Goal: Obtain resource: Download file/media

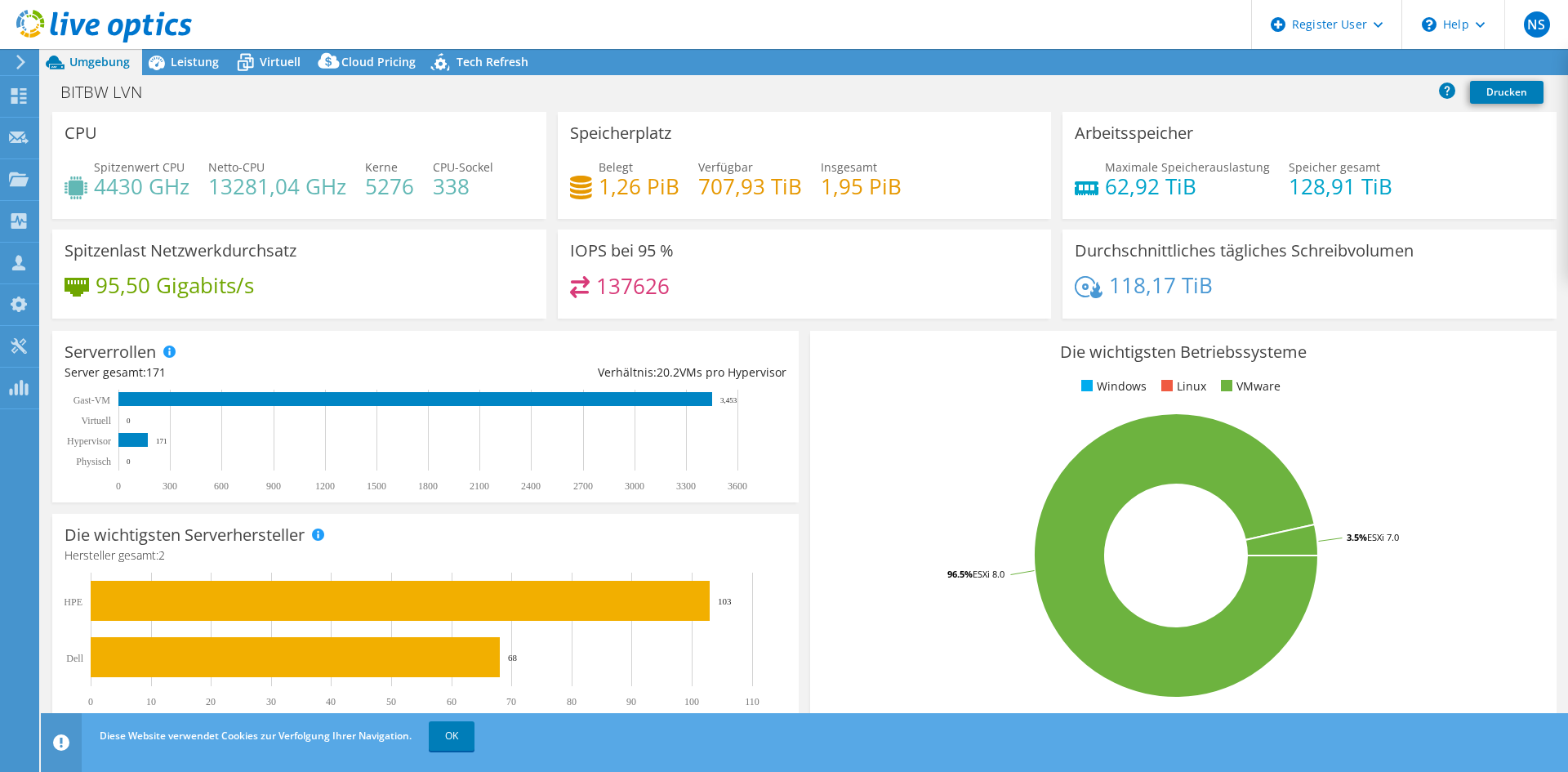
select select "EUFrankfurt"
select select "EUR"
click at [1183, 386] on li "Linux" at bounding box center [1182, 386] width 49 height 18
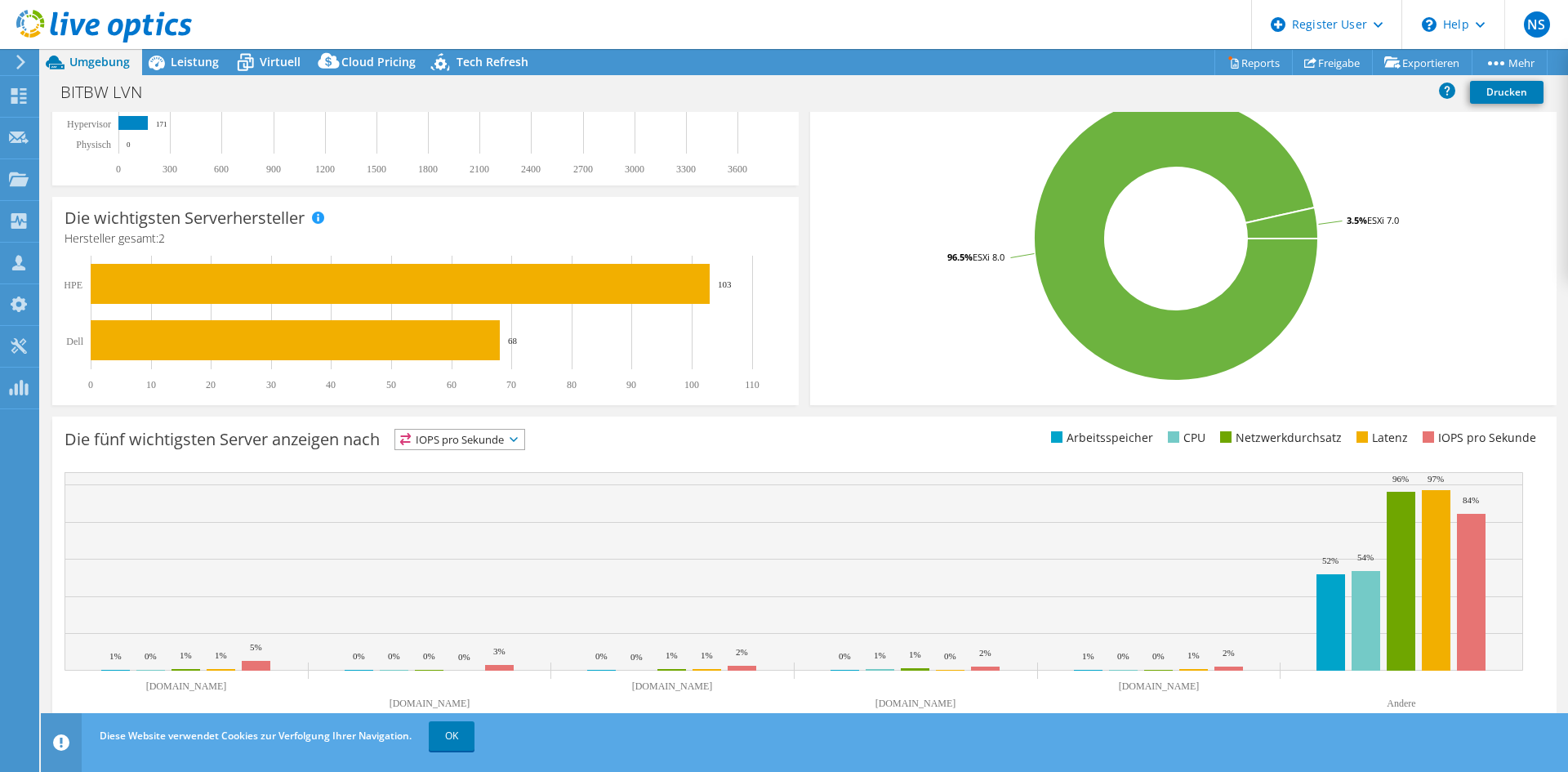
scroll to position [319, 0]
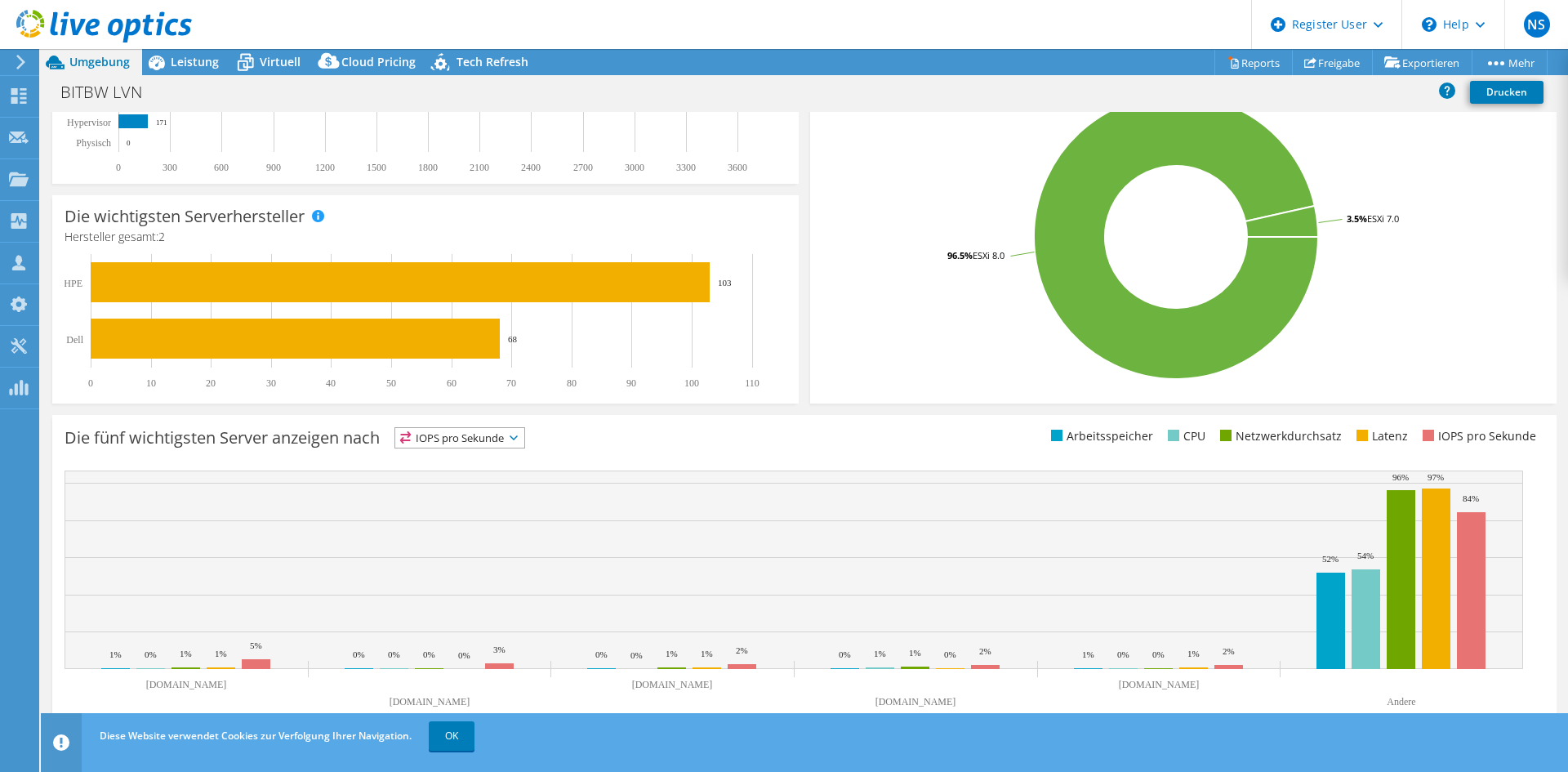
click at [518, 438] on icon at bounding box center [513, 437] width 8 height 5
click at [505, 485] on li "Arbeitsspeicher" at bounding box center [460, 482] width 129 height 23
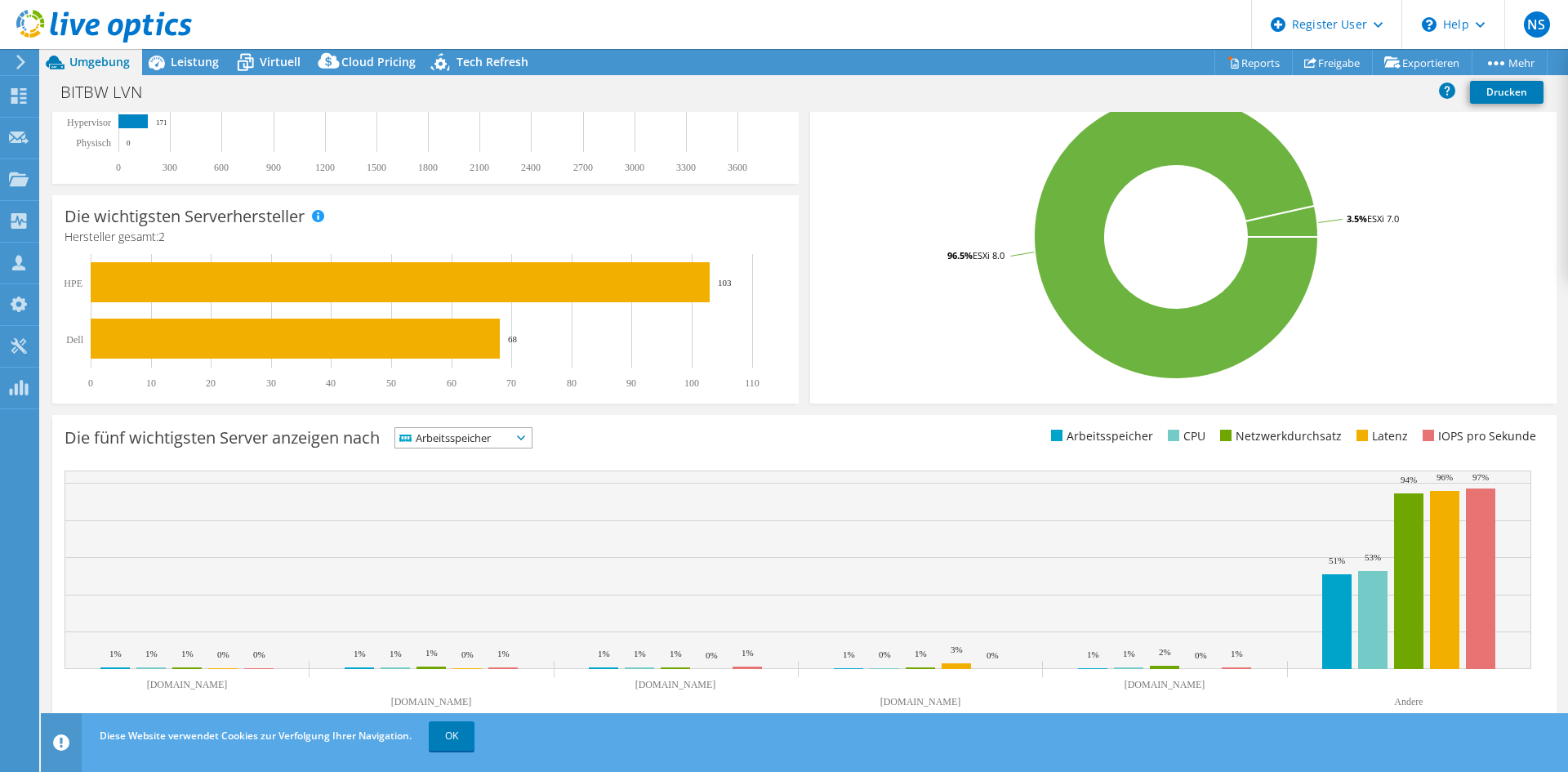
click at [523, 437] on span "Arbeitsspeicher" at bounding box center [464, 438] width 136 height 20
click at [485, 460] on li "IOPS pro Sekunde" at bounding box center [464, 459] width 136 height 23
click at [591, 457] on div "Die fünf wichtigsten Server anzeigen nach IOPS pro Sekunde IOPS pro Sekunde" at bounding box center [804, 574] width 1504 height 319
click at [538, 438] on icon at bounding box center [534, 437] width 8 height 5
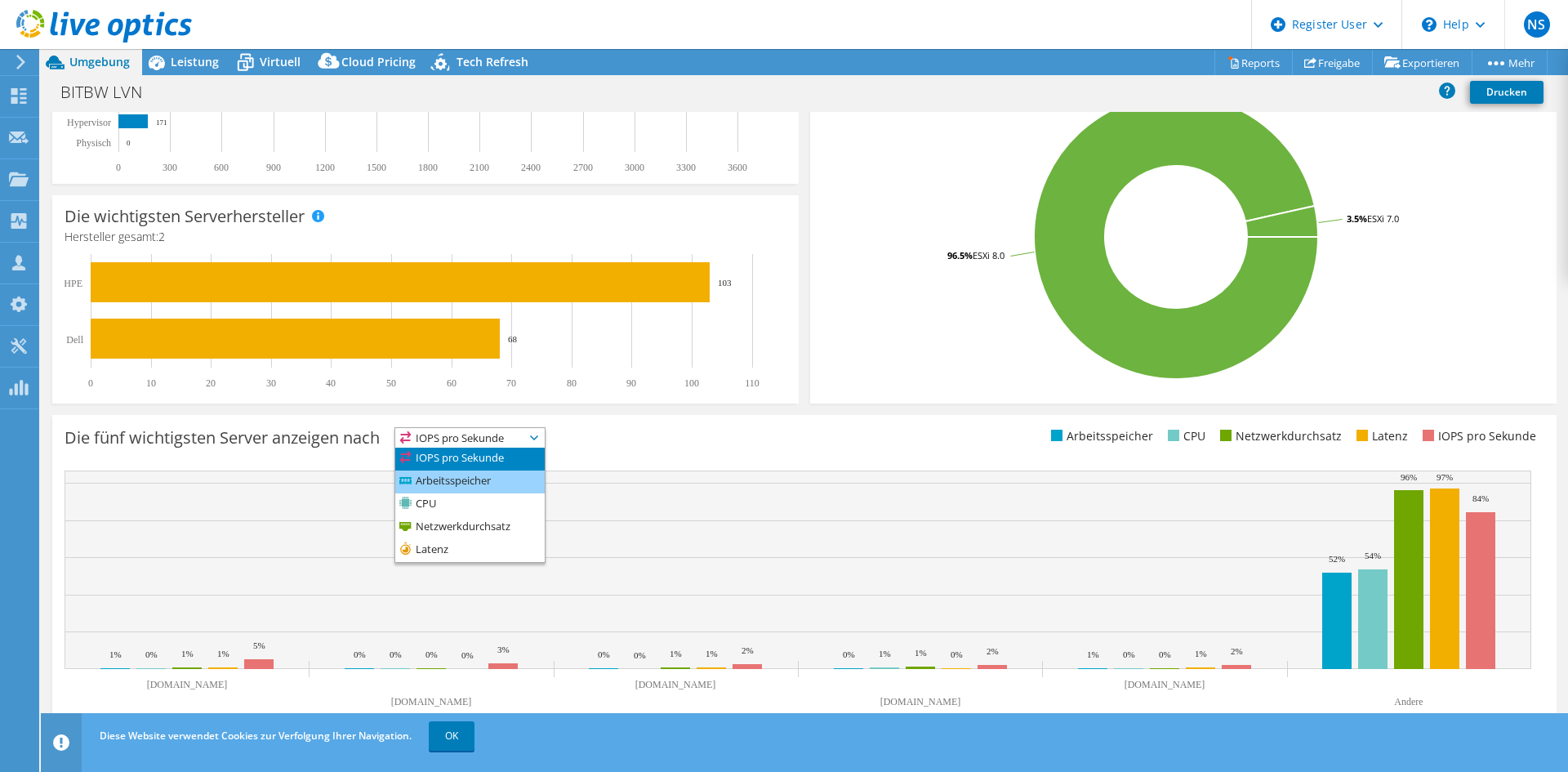
click at [514, 480] on li "Arbeitsspeicher" at bounding box center [470, 482] width 149 height 23
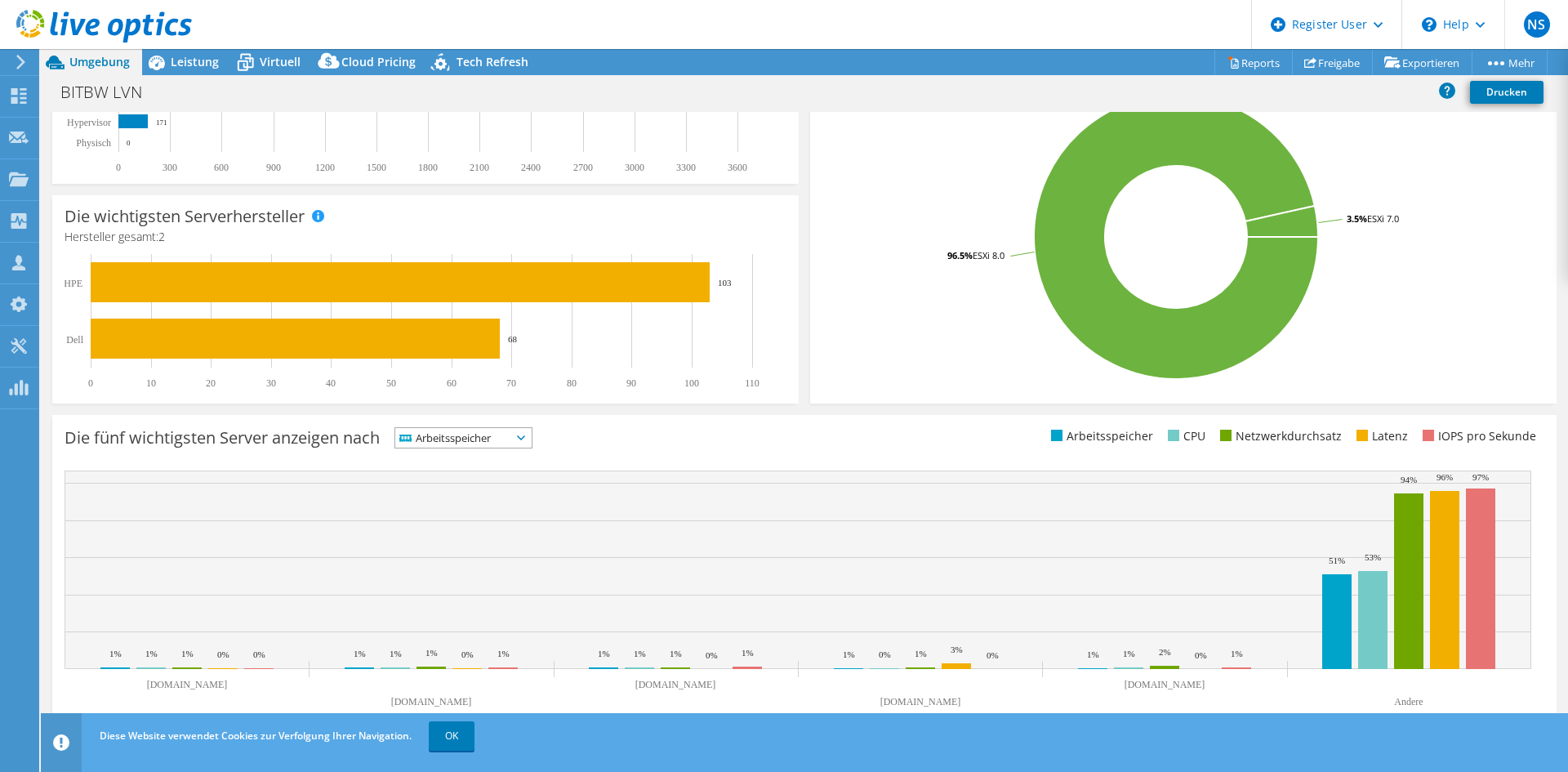
click at [511, 436] on span "Arbeitsspeicher" at bounding box center [454, 438] width 116 height 20
click at [467, 496] on li "CPU" at bounding box center [464, 504] width 136 height 23
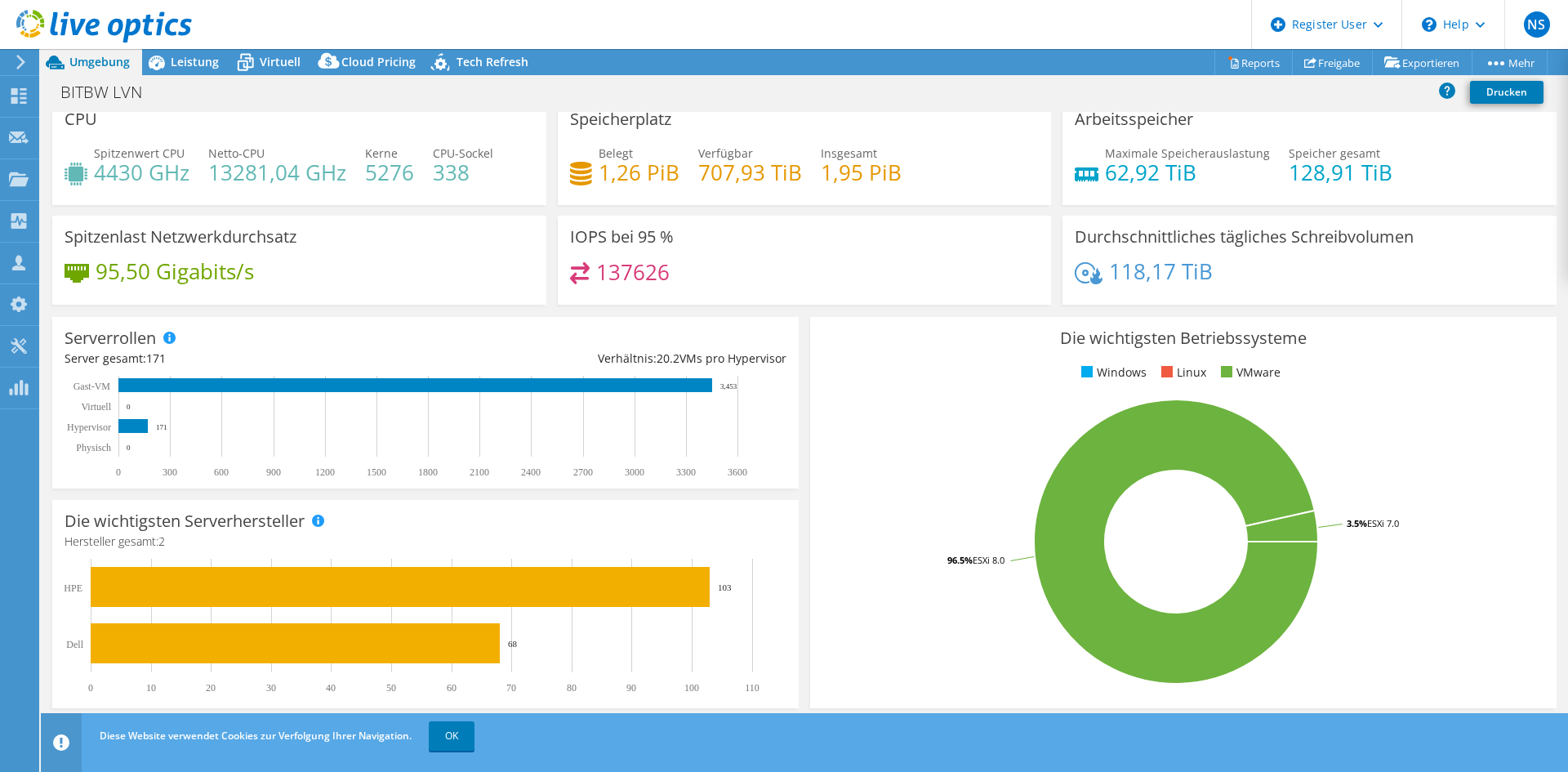
scroll to position [0, 0]
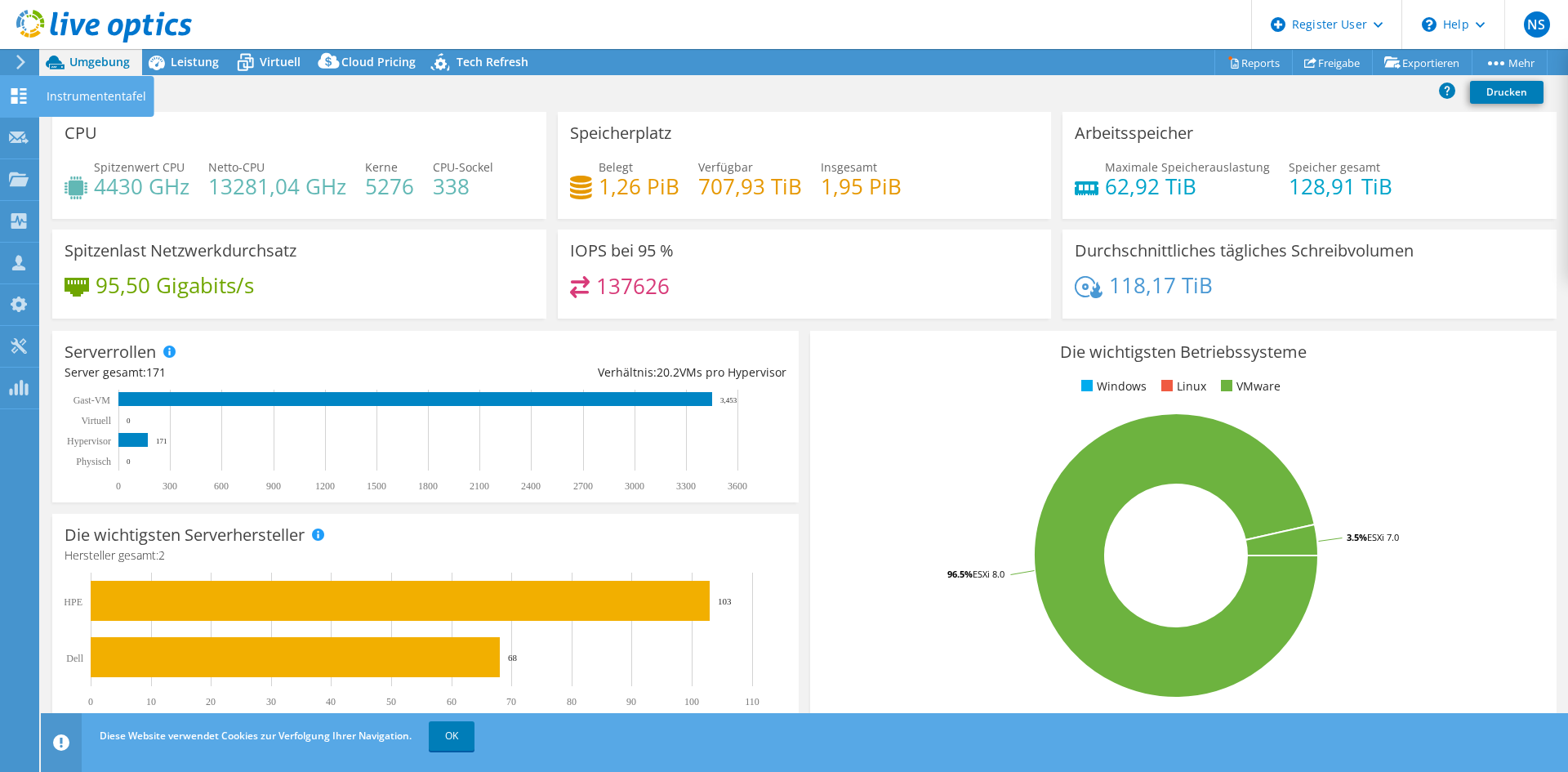
click at [12, 102] on use at bounding box center [20, 96] width 16 height 16
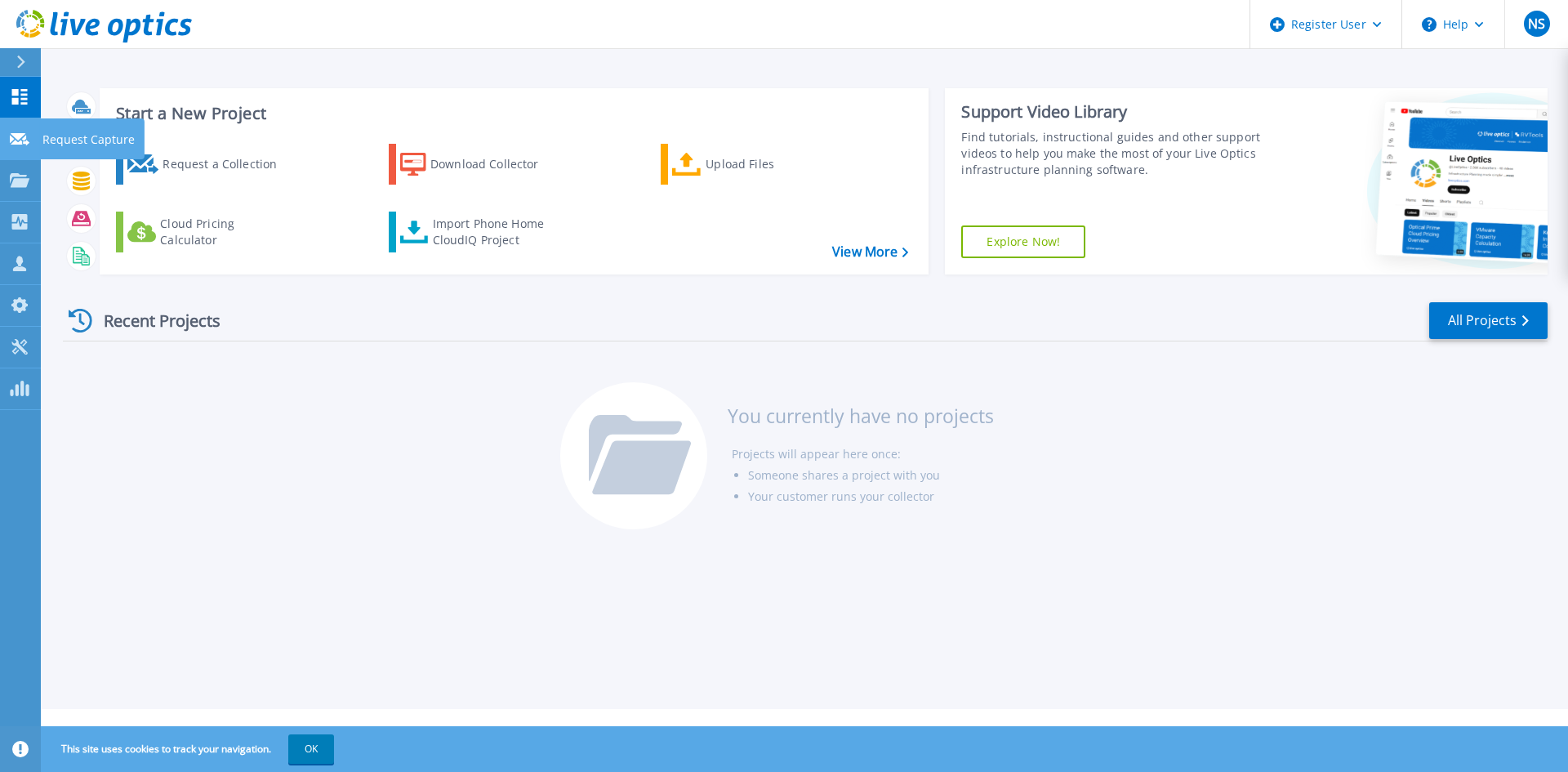
click at [18, 140] on icon at bounding box center [20, 139] width 20 height 12
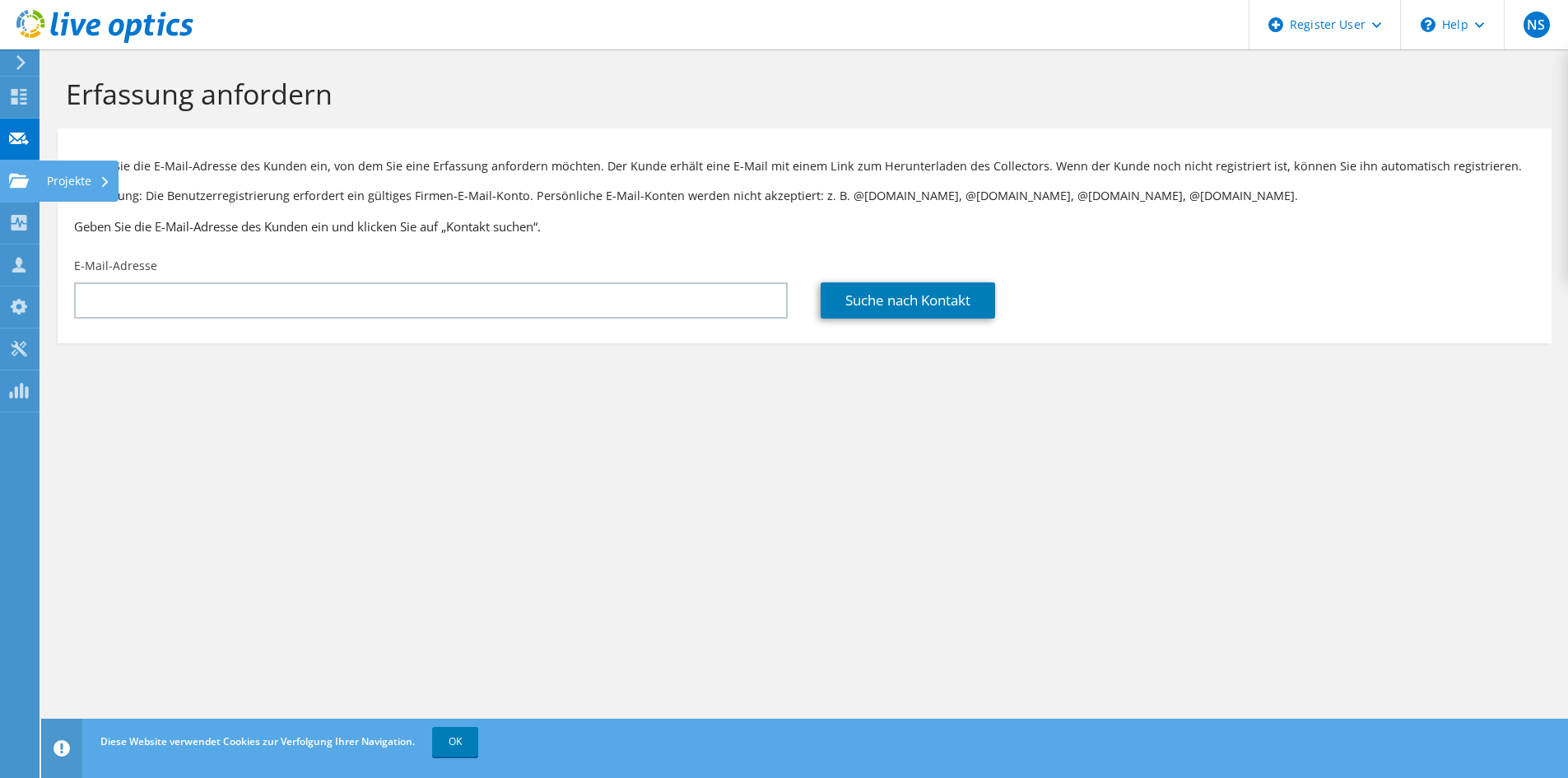
click at [18, 179] on use at bounding box center [19, 180] width 20 height 14
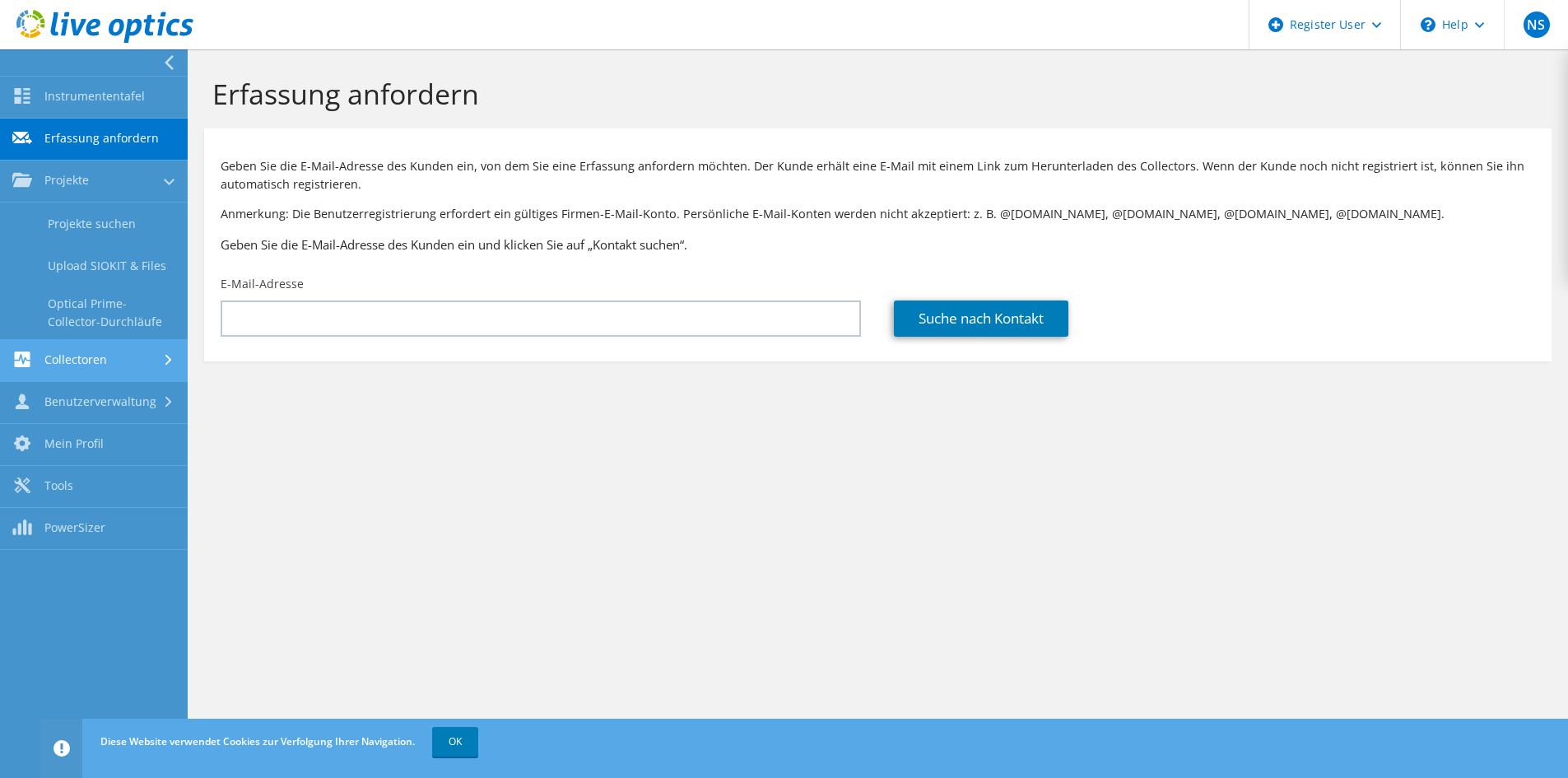
click at [102, 361] on link "Collectoren" at bounding box center [93, 361] width 188 height 42
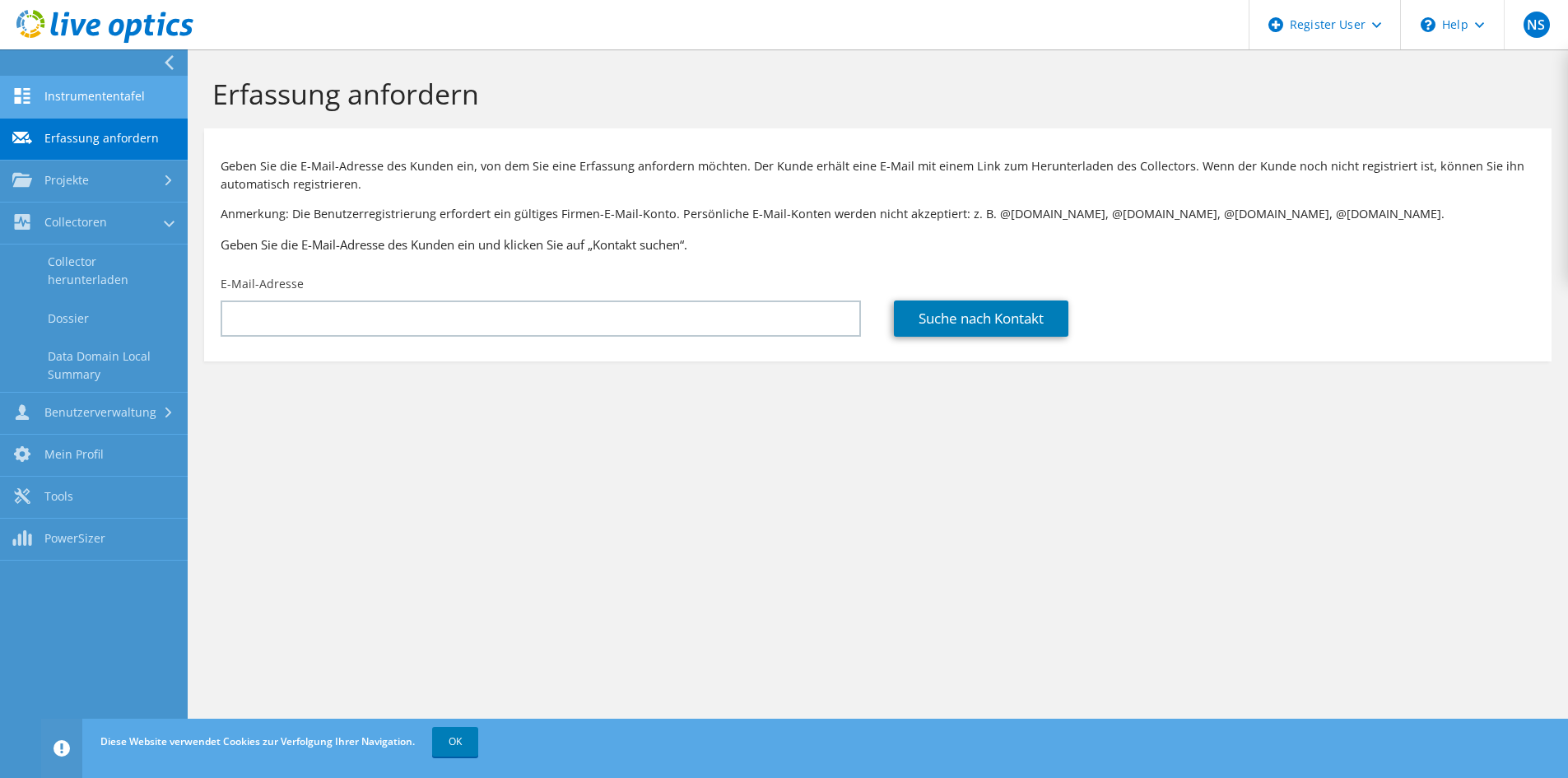
click at [106, 98] on link "Instrumententafel" at bounding box center [93, 97] width 188 height 42
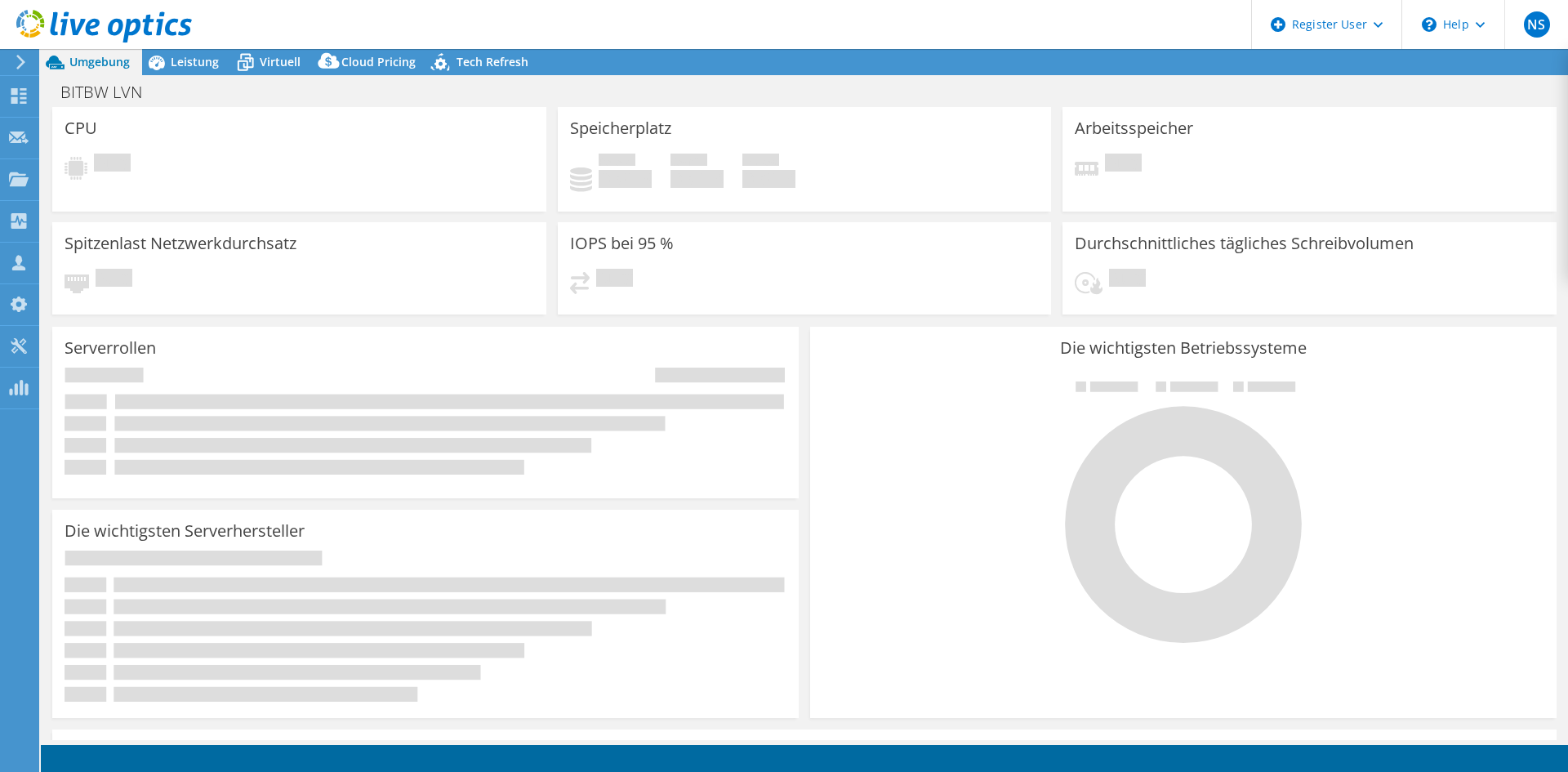
select select "USEast"
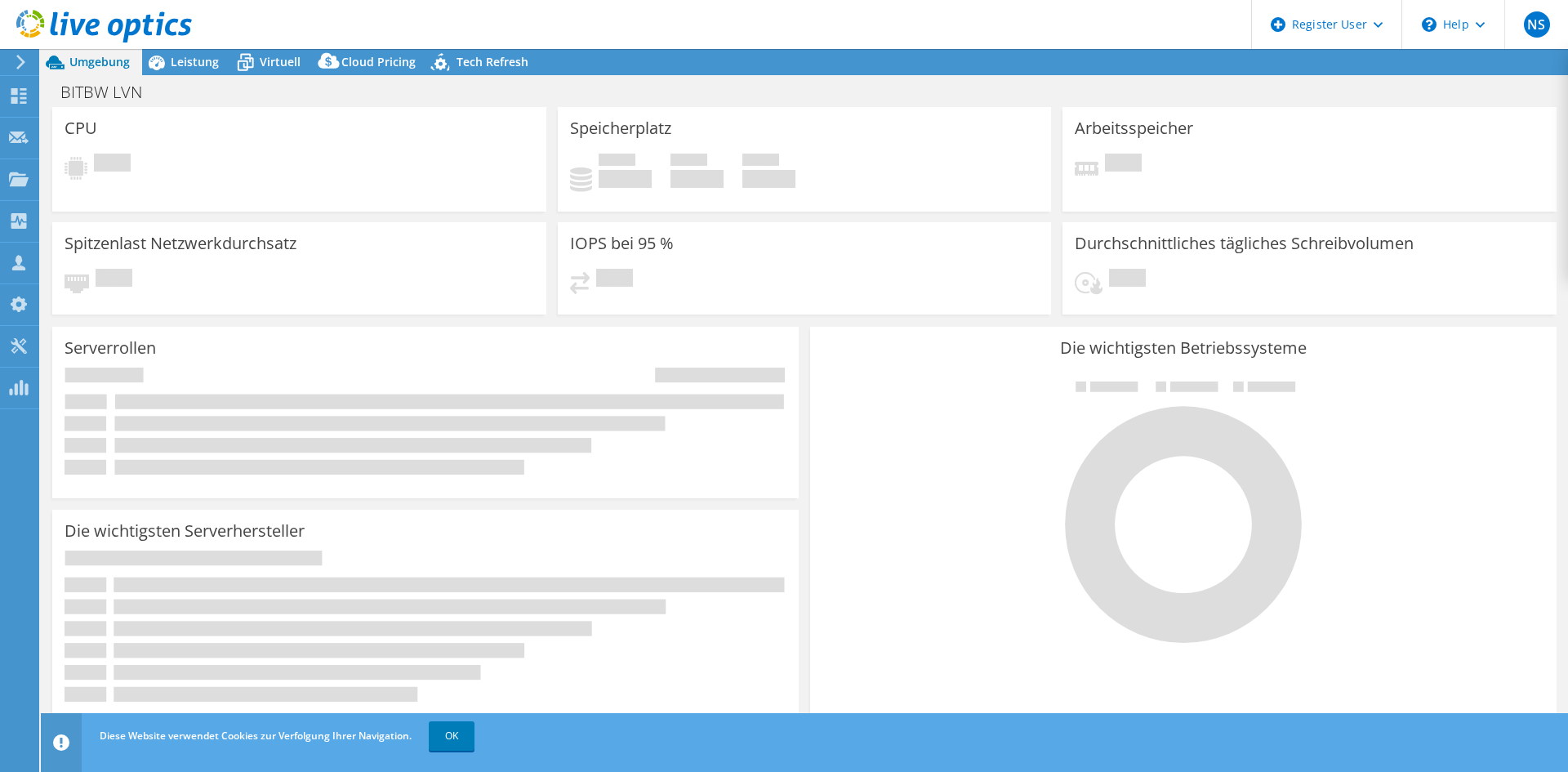
select select "USEast"
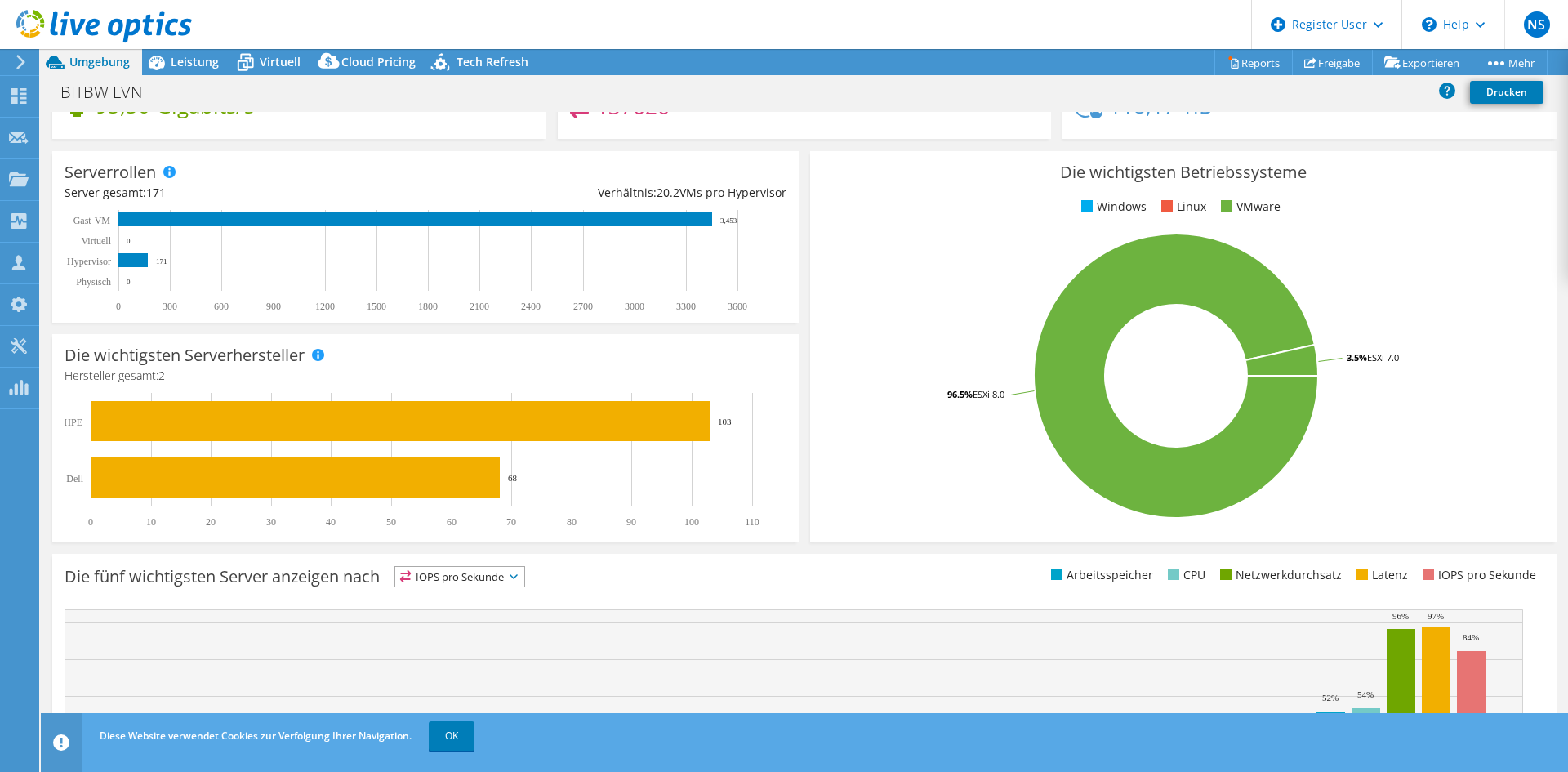
scroll to position [155, 0]
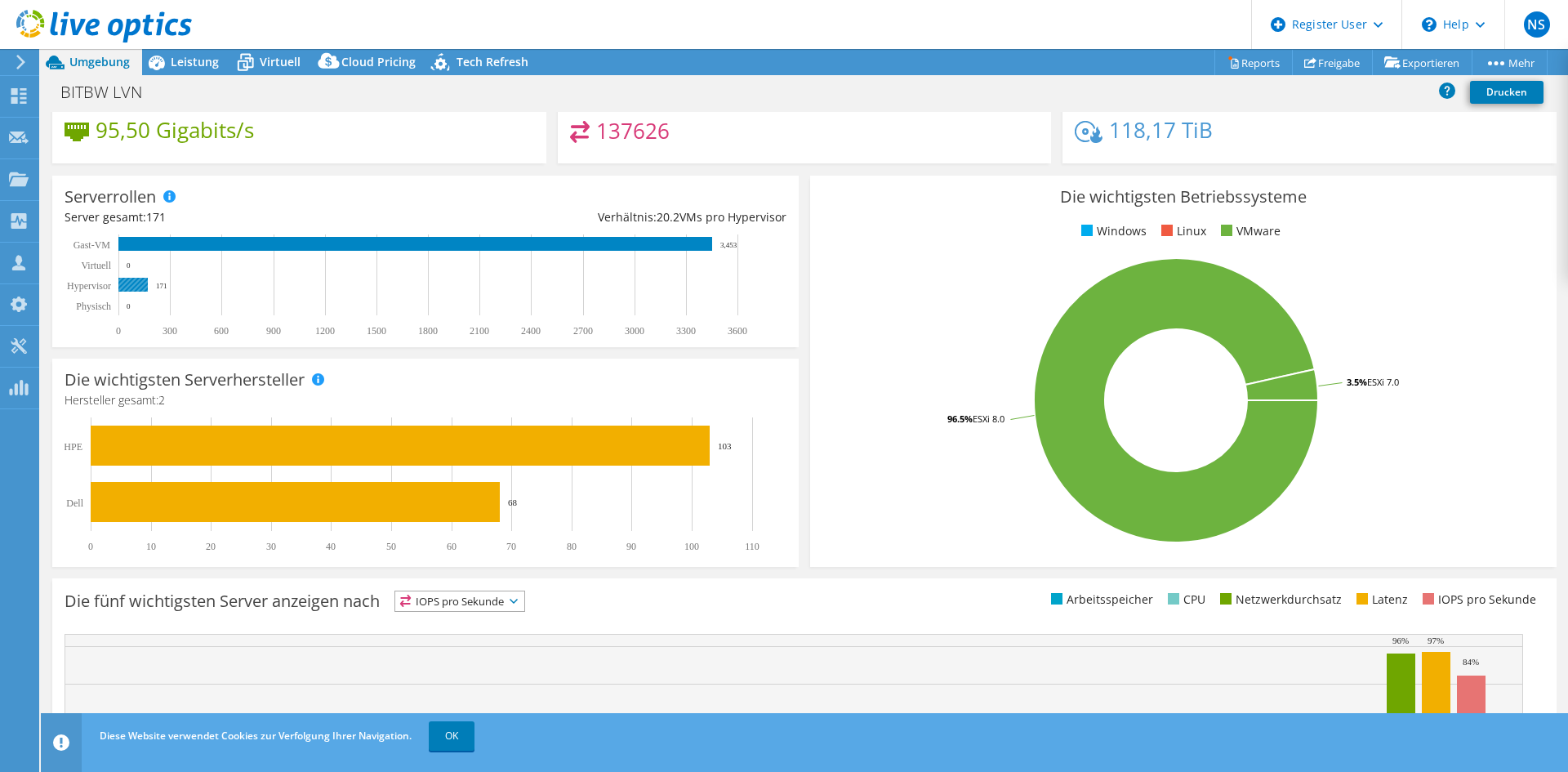
click at [131, 287] on rect at bounding box center [133, 284] width 30 height 14
click at [94, 244] on text "Gast-VM" at bounding box center [92, 245] width 37 height 12
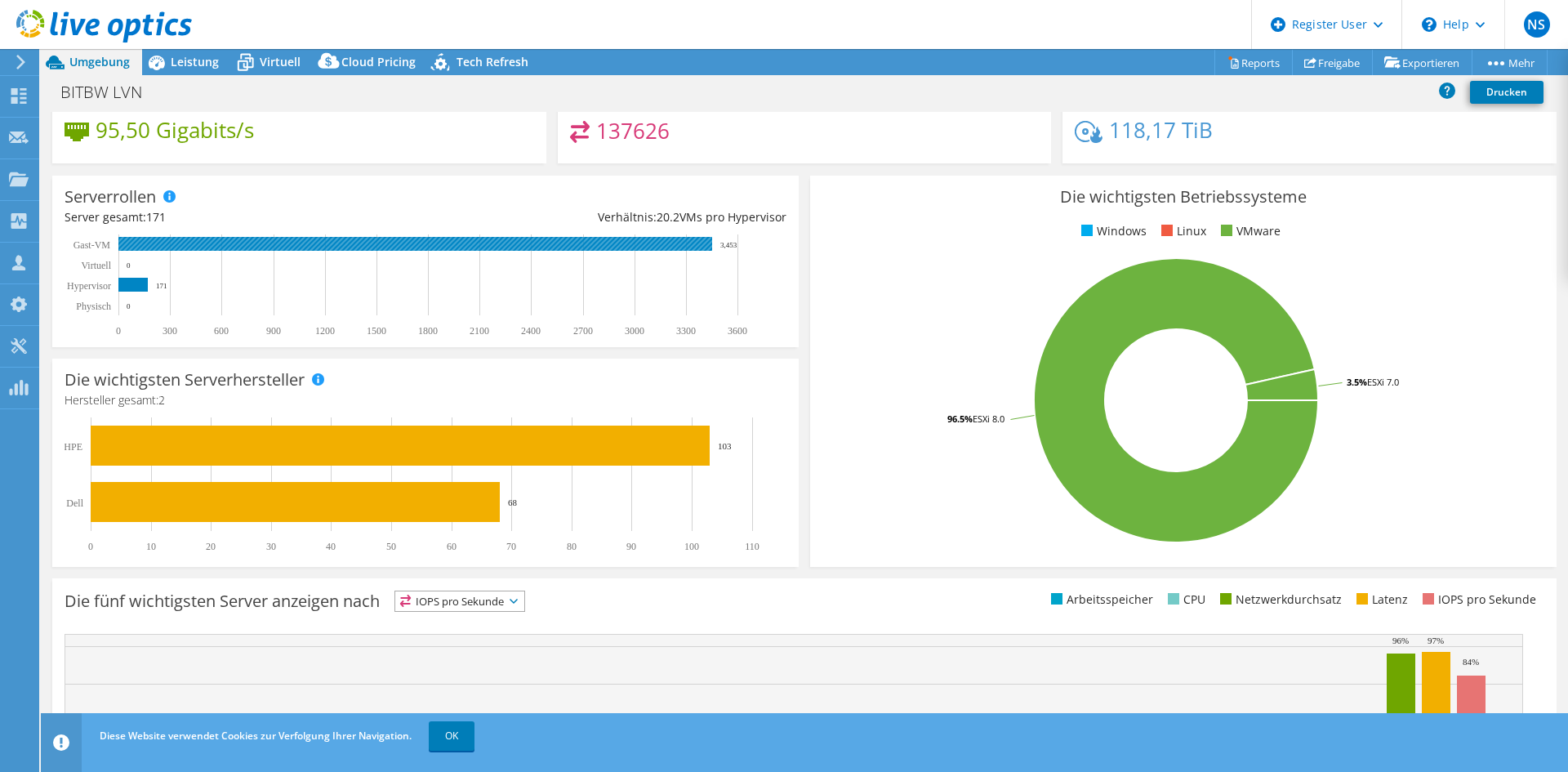
click at [129, 247] on rect at bounding box center [415, 244] width 594 height 14
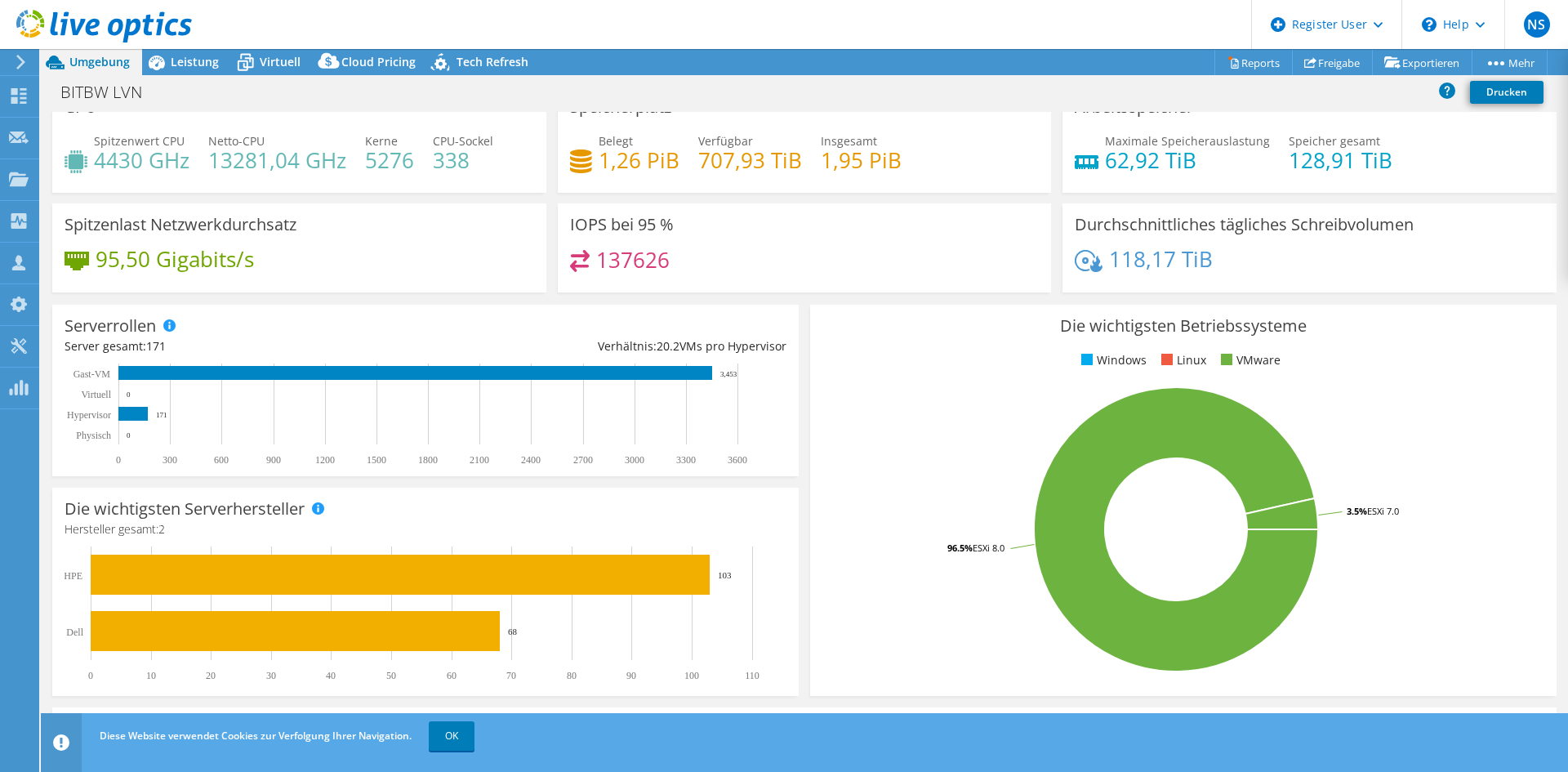
scroll to position [0, 0]
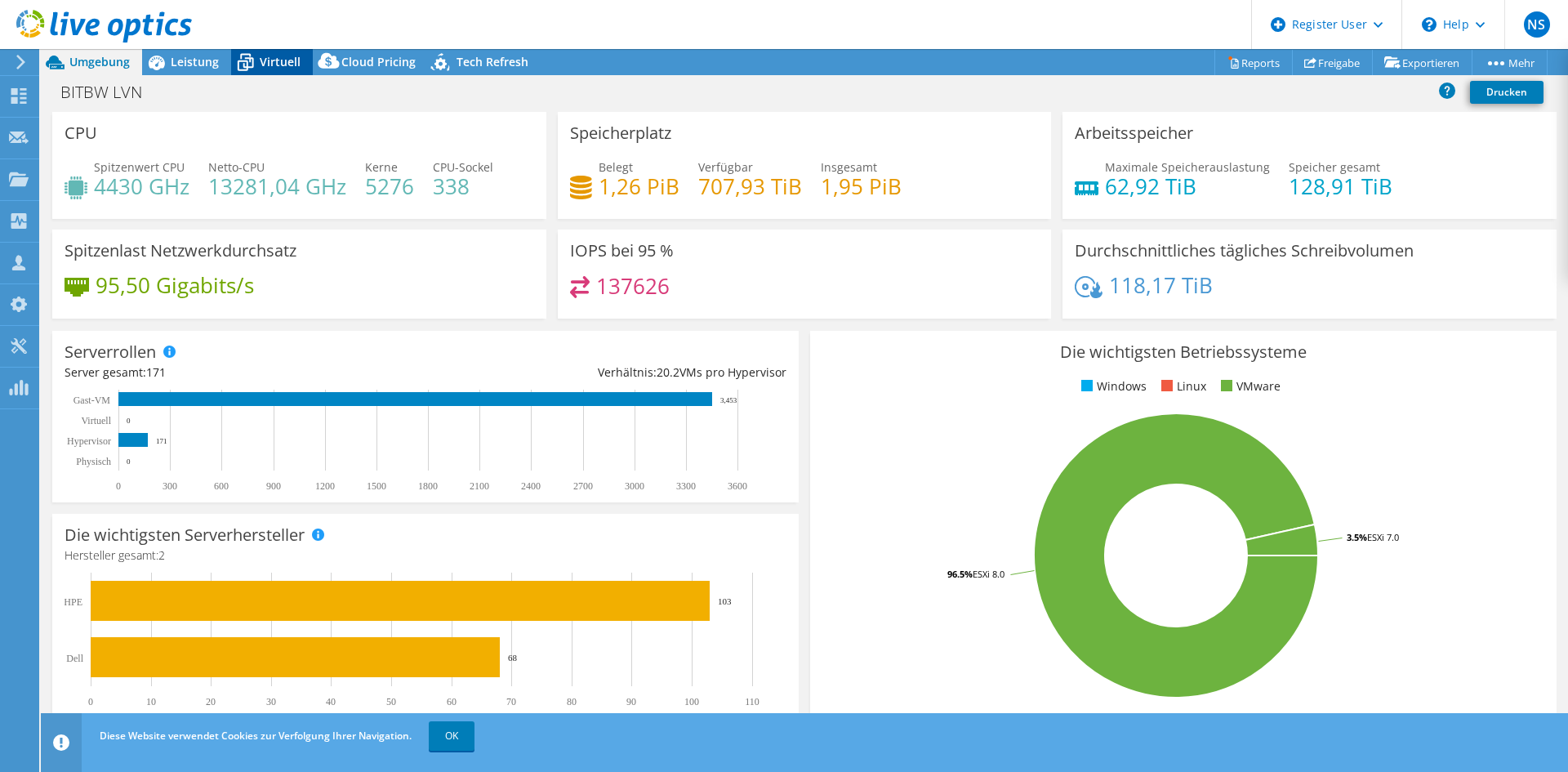
click at [283, 67] on span "Virtuell" at bounding box center [279, 62] width 40 height 16
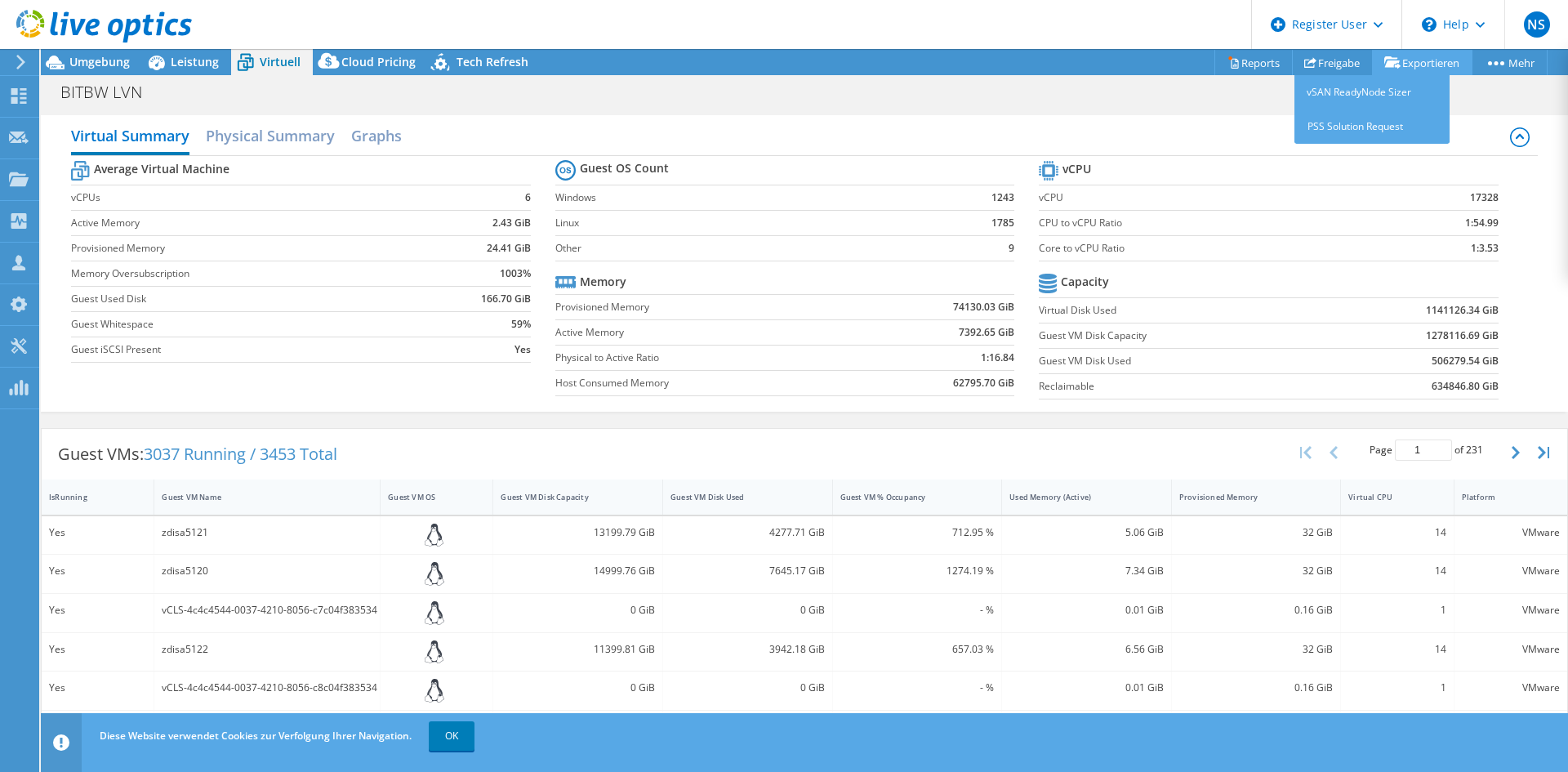
click at [1433, 63] on link "Exportieren" at bounding box center [1422, 62] width 101 height 26
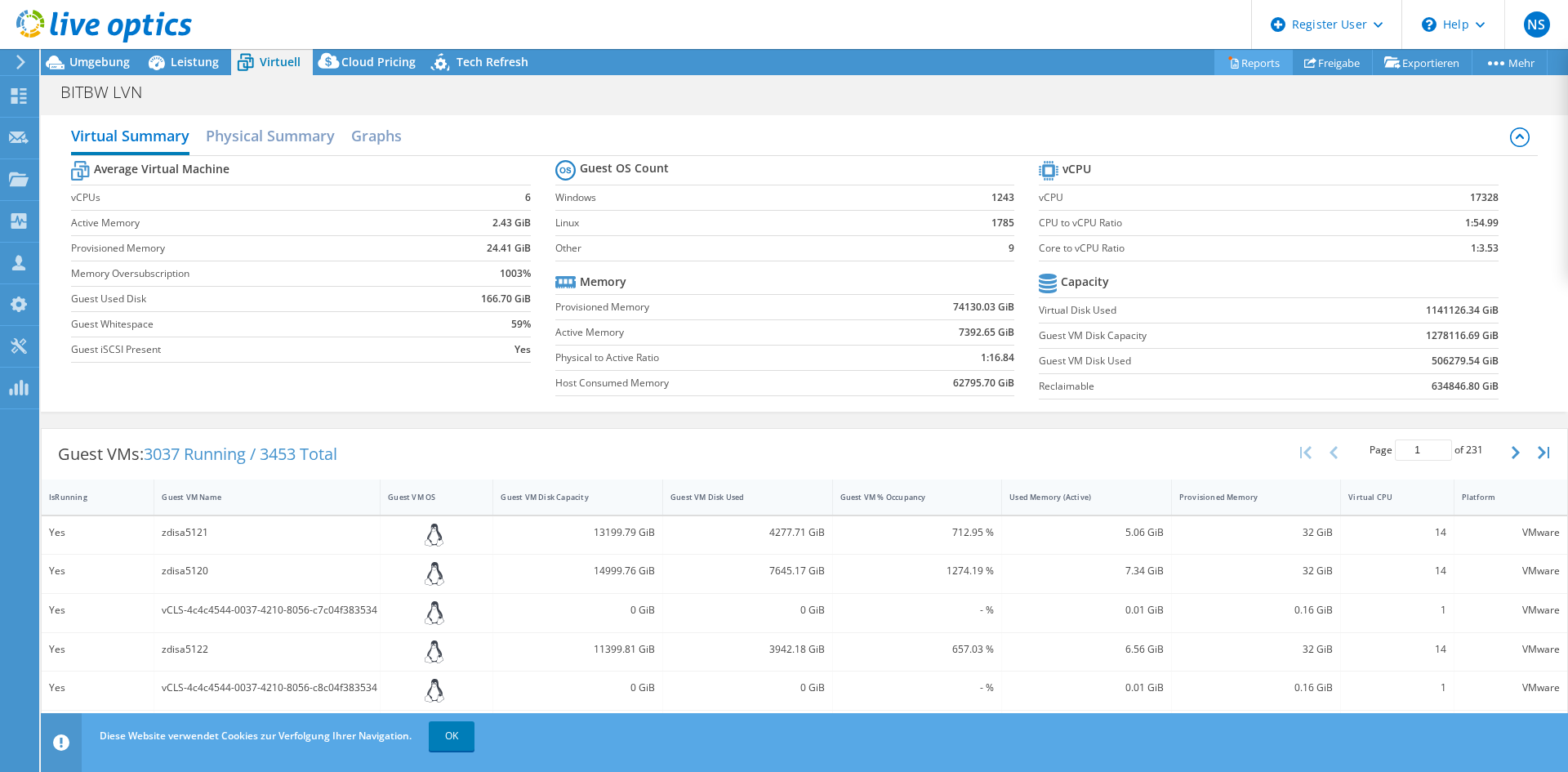
click at [1240, 59] on link "Reports" at bounding box center [1253, 62] width 78 height 26
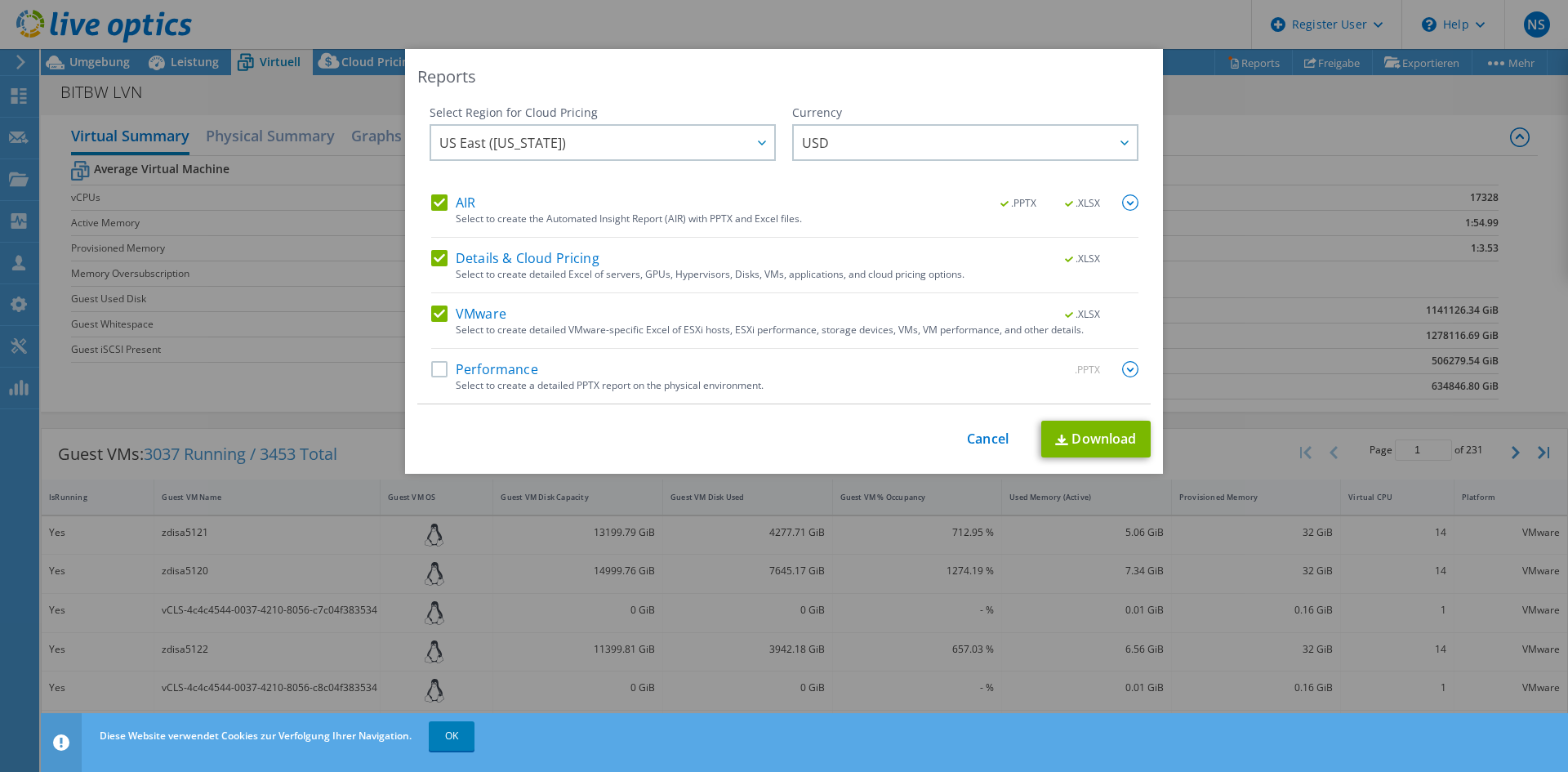
click at [438, 259] on label "Details & Cloud Pricing" at bounding box center [515, 258] width 168 height 17
click at [0, 0] on input "Details & Cloud Pricing" at bounding box center [0, 0] width 0 height 0
click at [435, 370] on label "Performance" at bounding box center [485, 369] width 107 height 17
click at [0, 0] on input "Performance" at bounding box center [0, 0] width 0 height 0
click at [748, 140] on div at bounding box center [761, 142] width 26 height 34
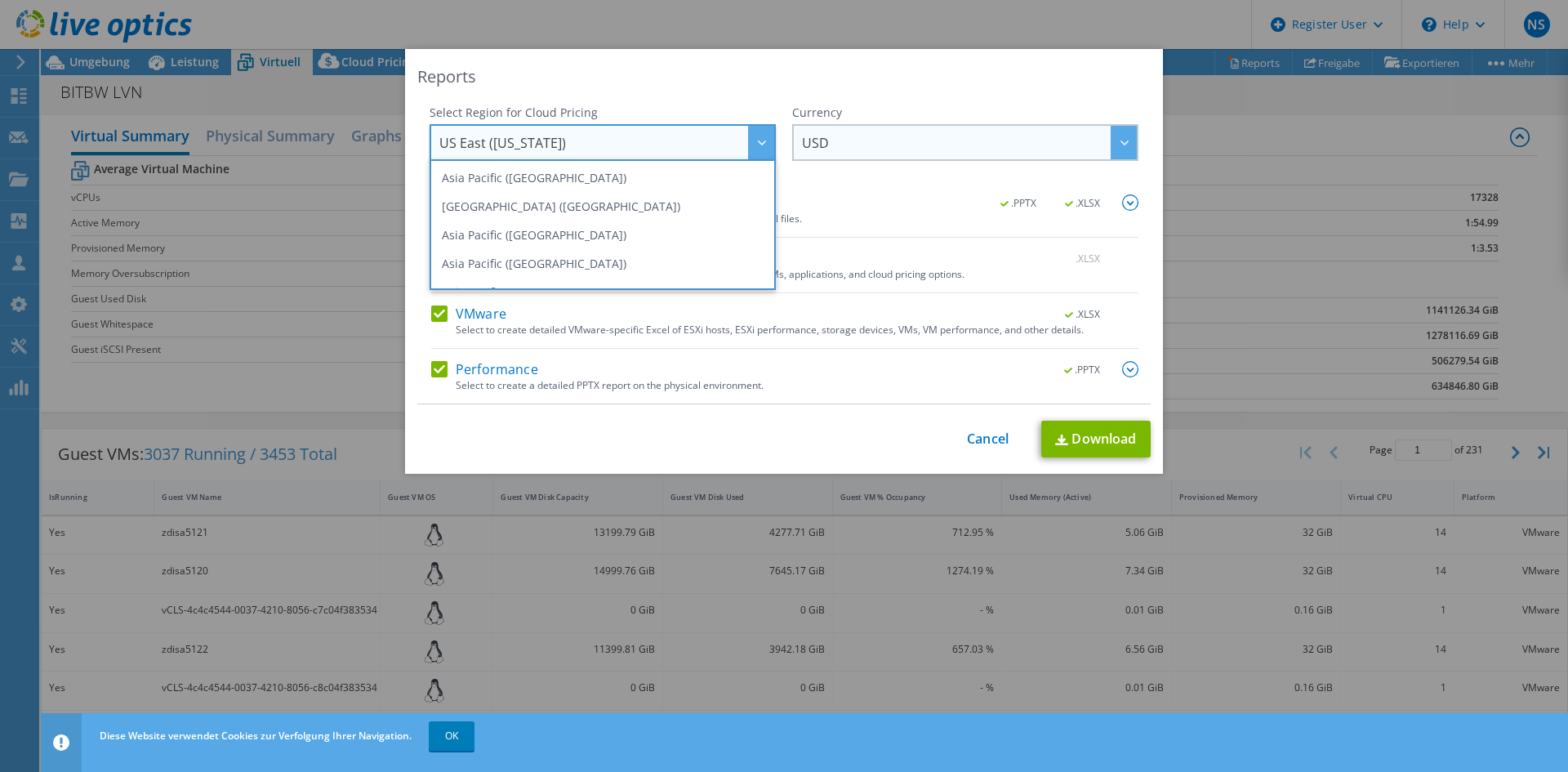
click at [959, 146] on span "USD" at bounding box center [969, 142] width 335 height 34
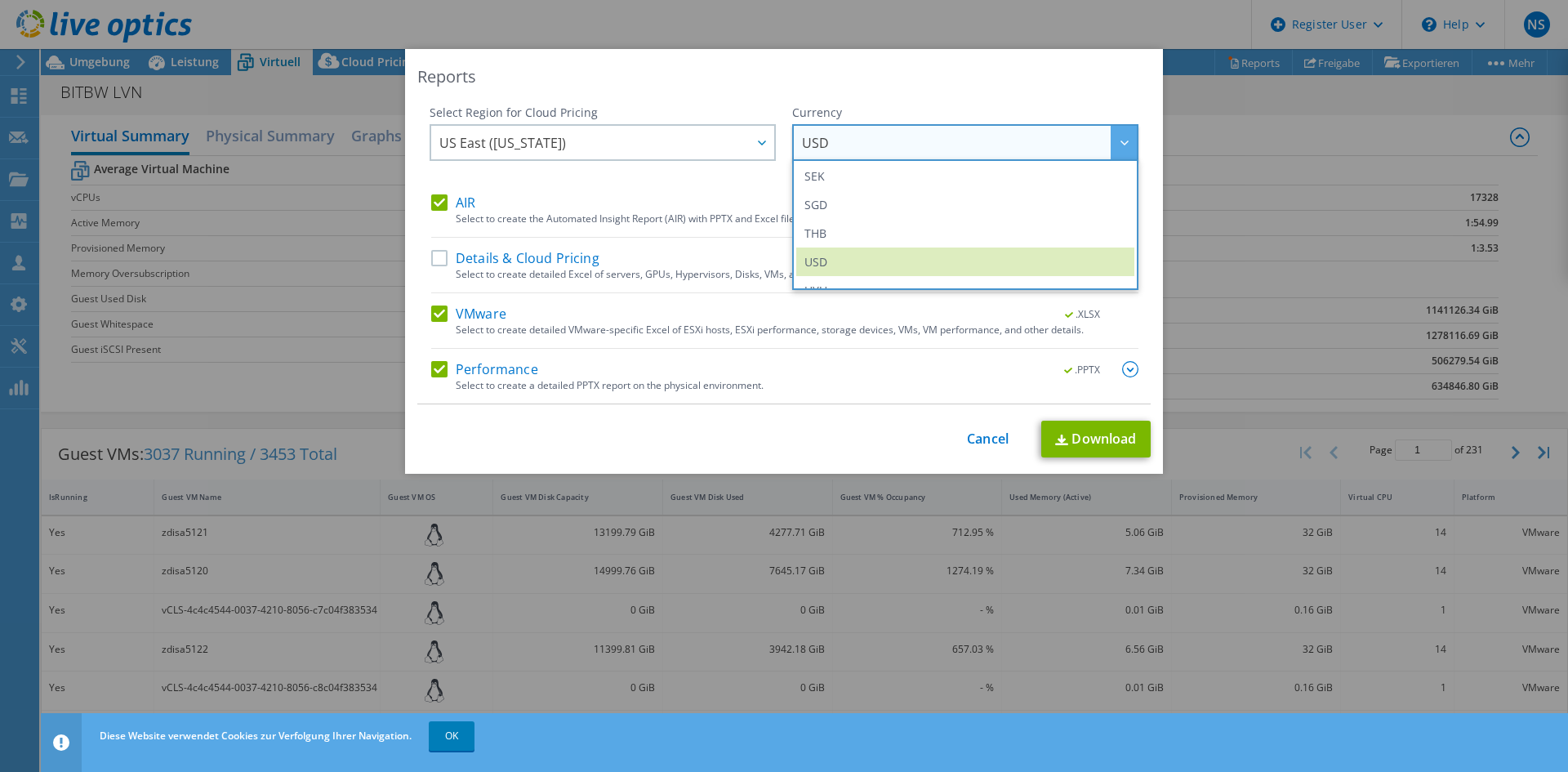
scroll to position [592, 0]
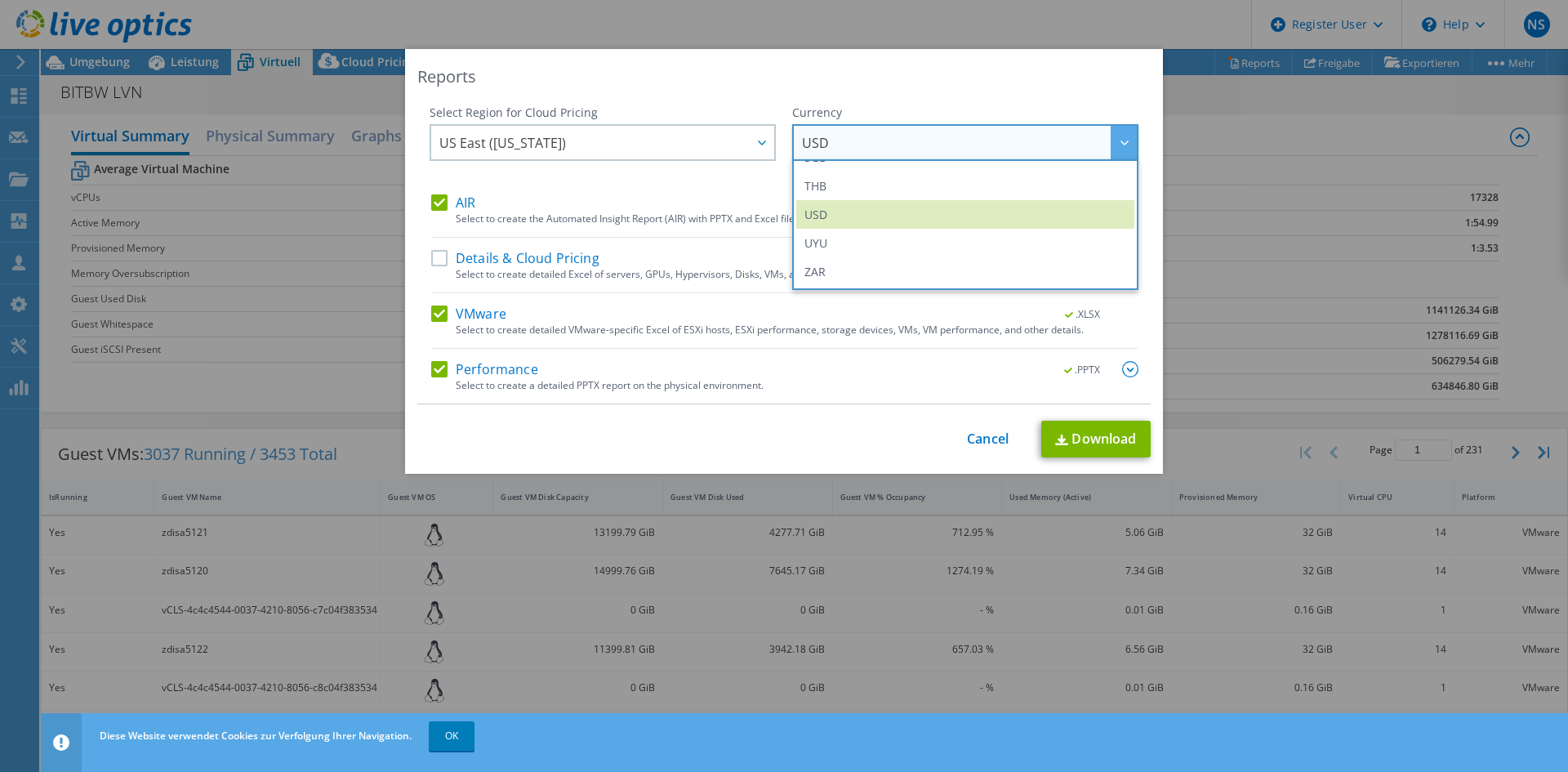
drag, startPoint x: 983, startPoint y: 95, endPoint x: 1128, endPoint y: 276, distance: 231.9
click at [985, 95] on div "Reports Select Region for Cloud Pricing Asia Pacific ([GEOGRAPHIC_DATA]) [GEOGR…" at bounding box center [784, 262] width 758 height 425
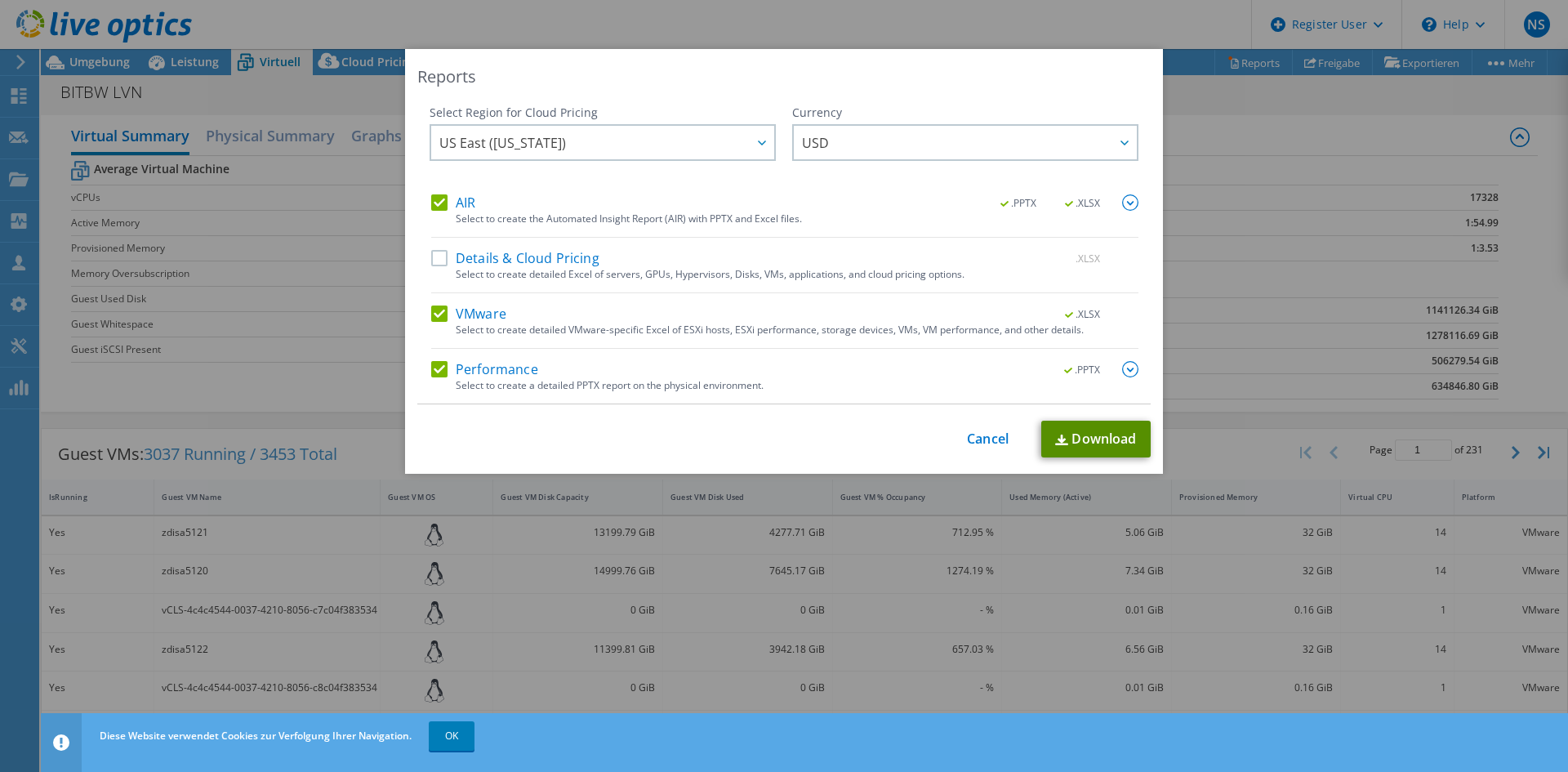
click at [1120, 434] on link "Download" at bounding box center [1095, 438] width 110 height 37
click at [988, 438] on link "Cancel" at bounding box center [988, 439] width 41 height 16
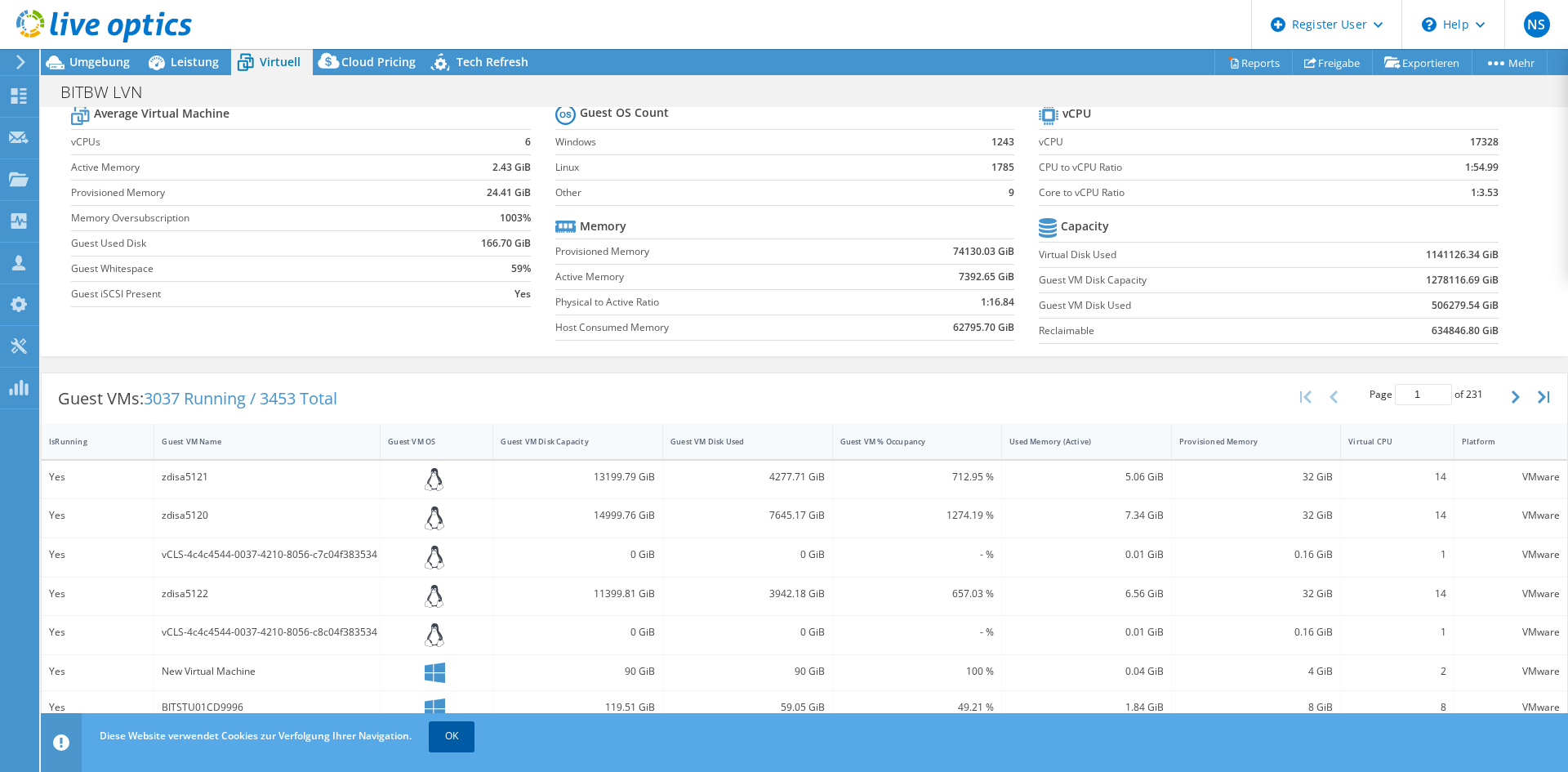
scroll to position [30, 0]
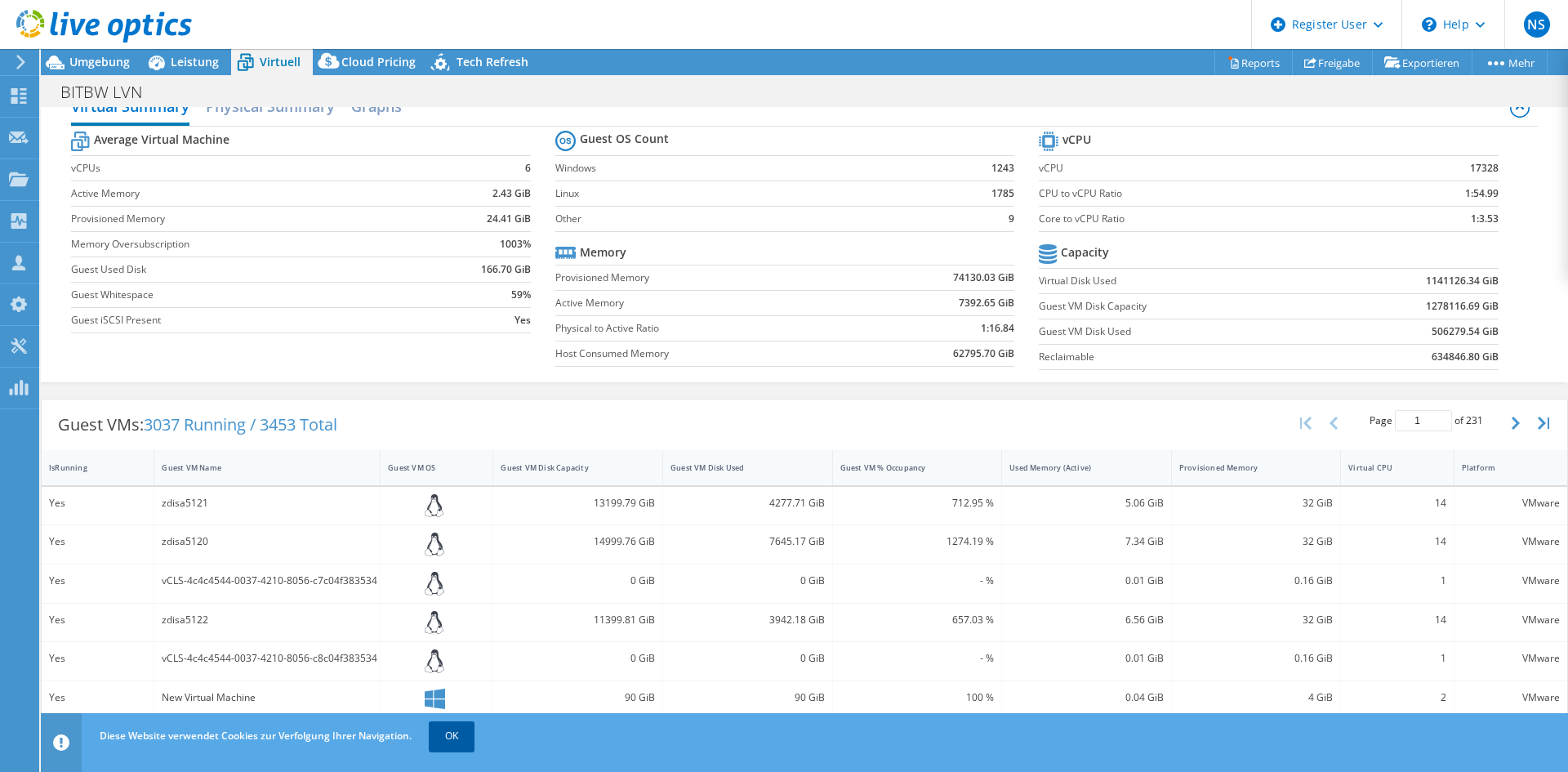
click at [455, 738] on link "OK" at bounding box center [451, 736] width 45 height 30
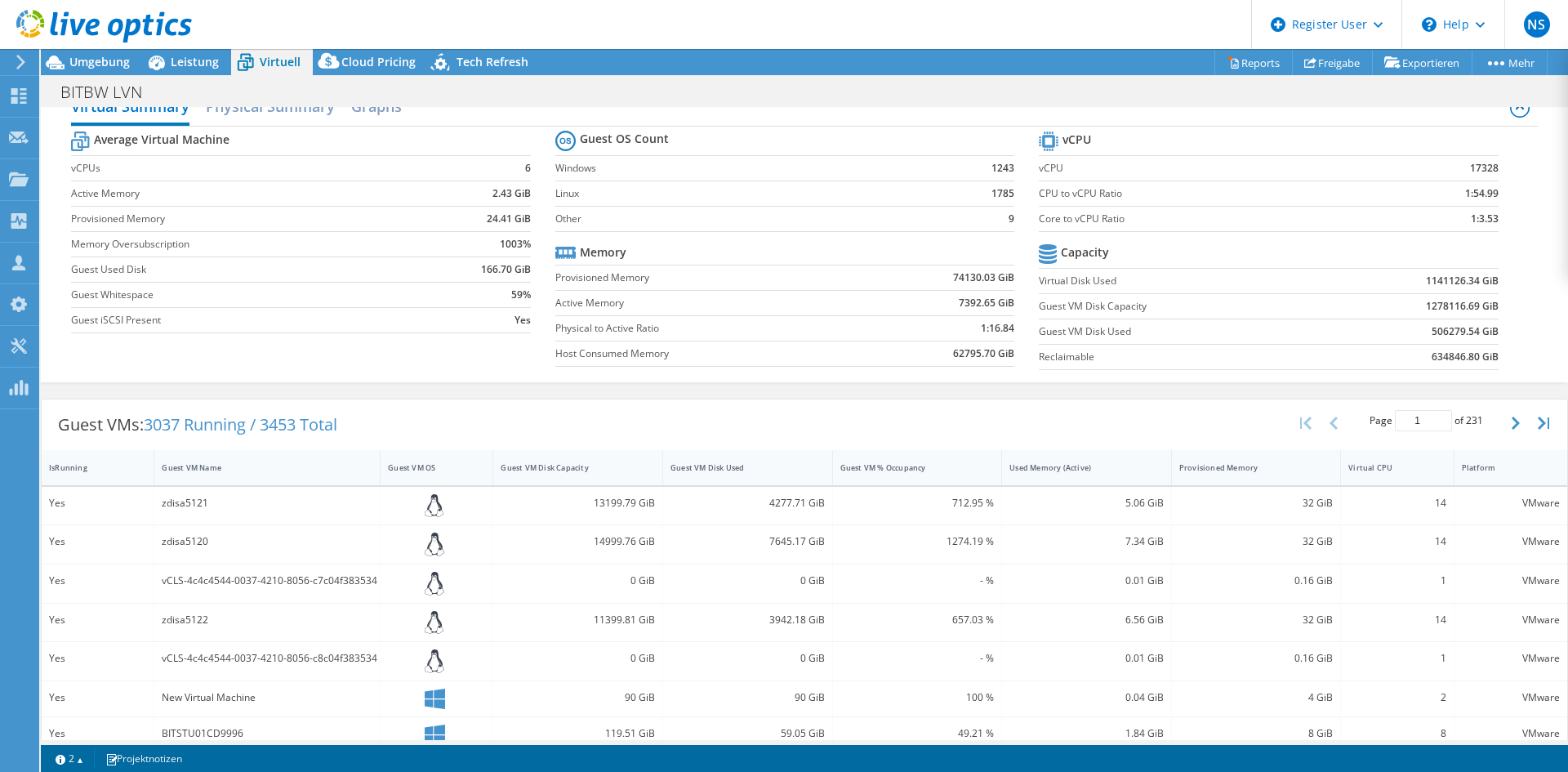
scroll to position [0, 0]
